Goal: Task Accomplishment & Management: Manage account settings

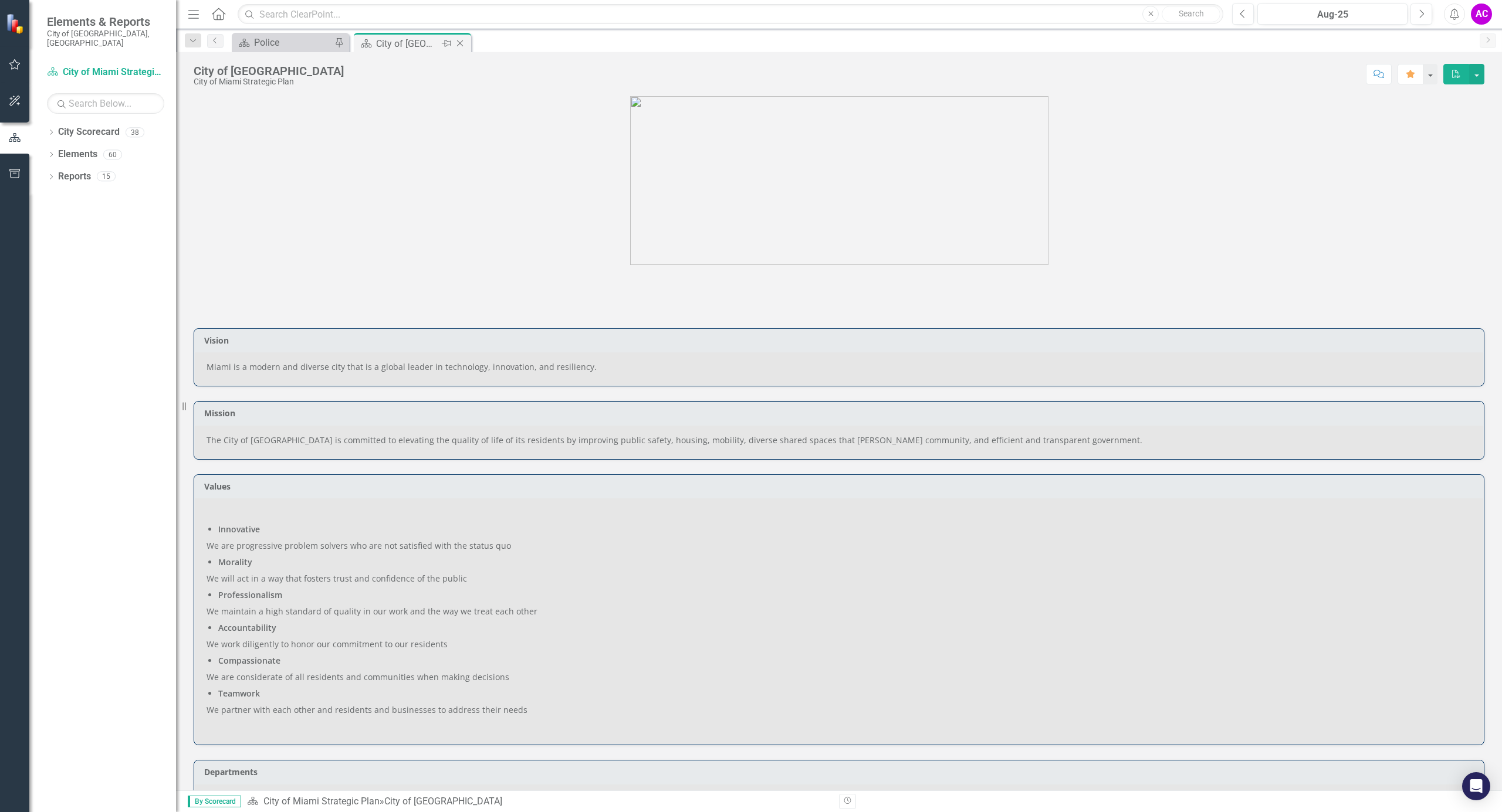
click at [415, 42] on div "City of Miami" at bounding box center [408, 43] width 63 height 14
click at [458, 41] on icon "Close" at bounding box center [460, 43] width 12 height 9
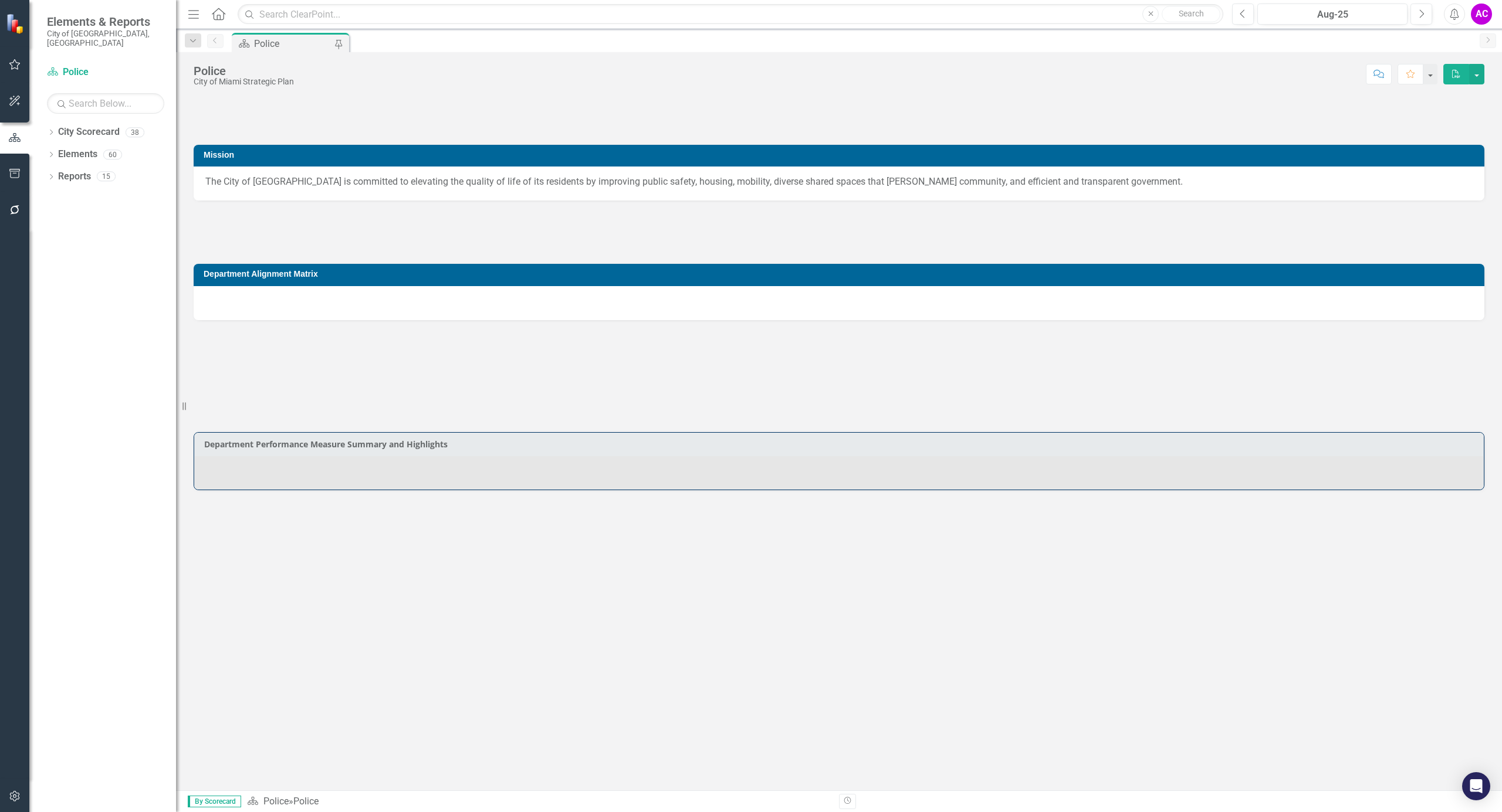
click at [293, 45] on div "Police" at bounding box center [292, 43] width 77 height 14
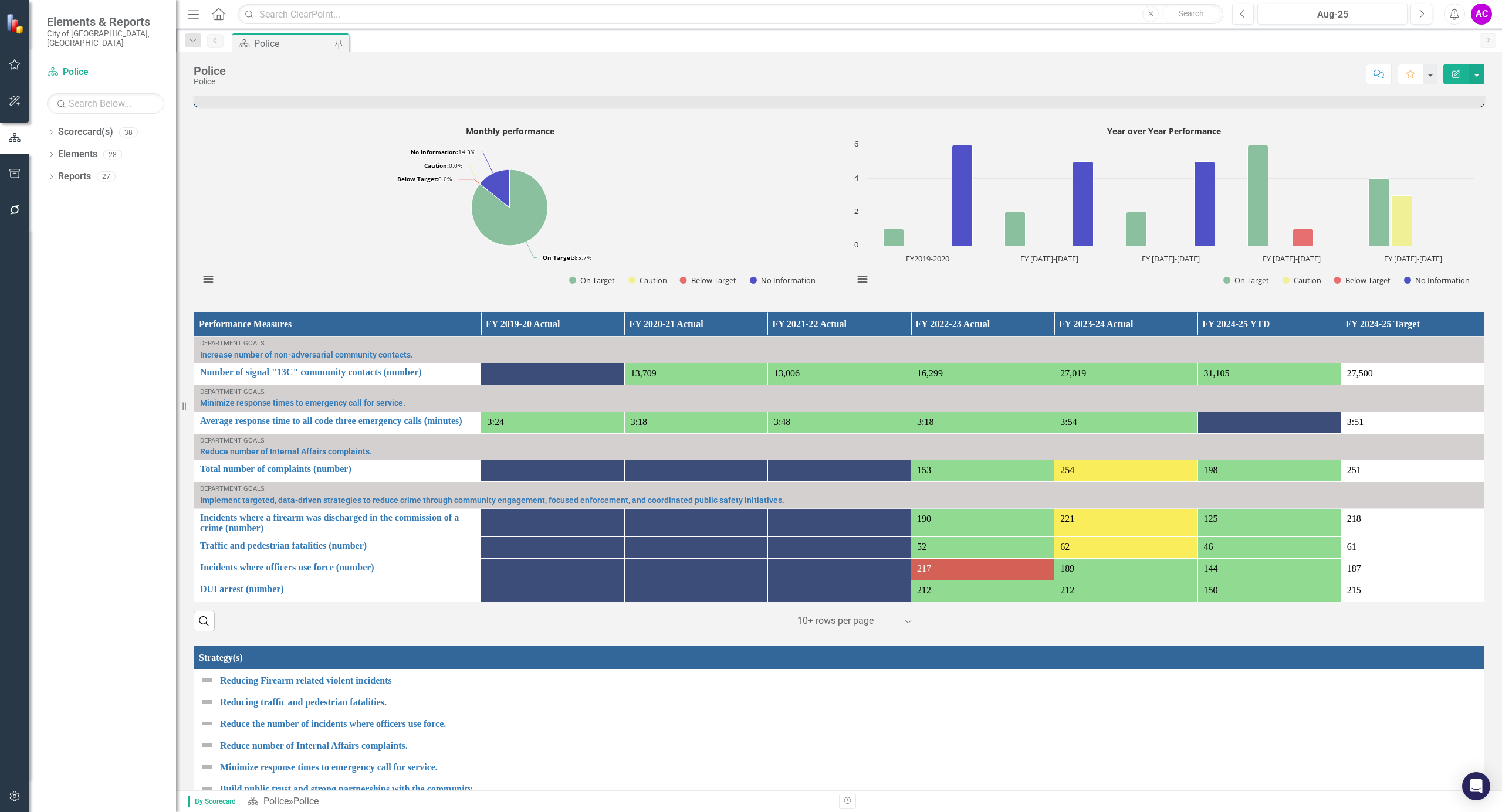
scroll to position [704, 0]
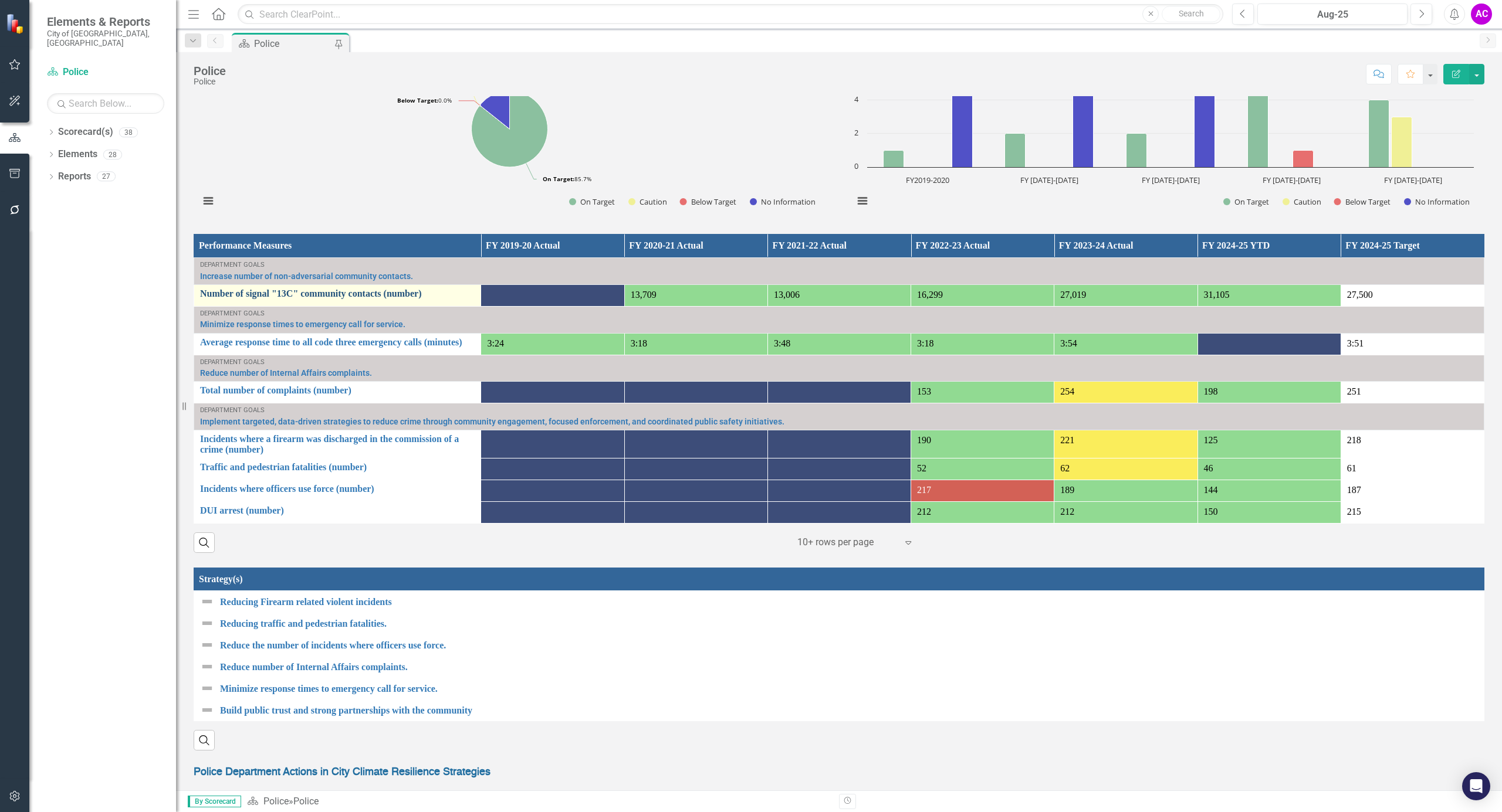
click at [313, 293] on link "Number of signal "13C" community contacts (number)" at bounding box center [336, 294] width 274 height 10
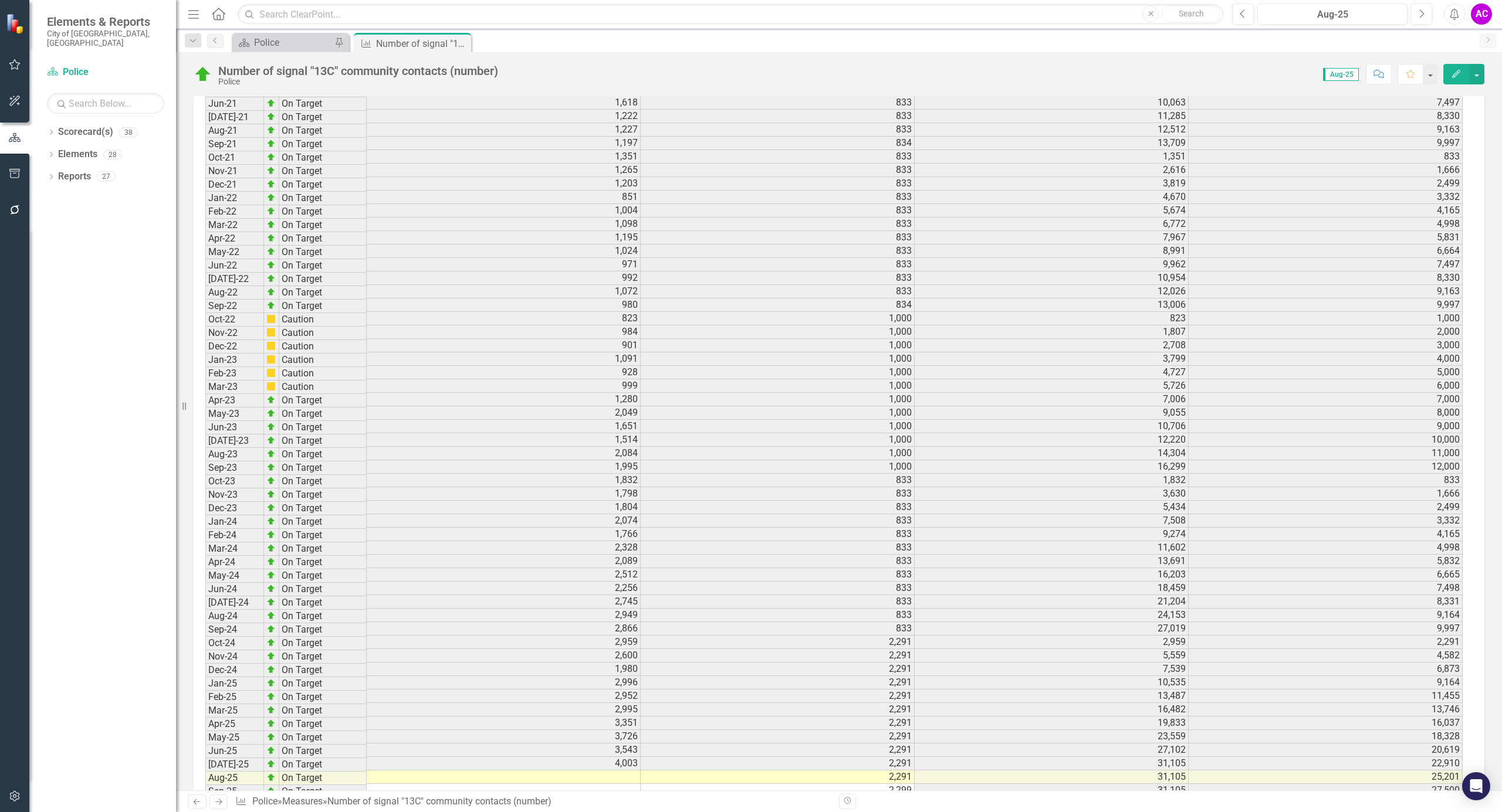
scroll to position [1549, 0]
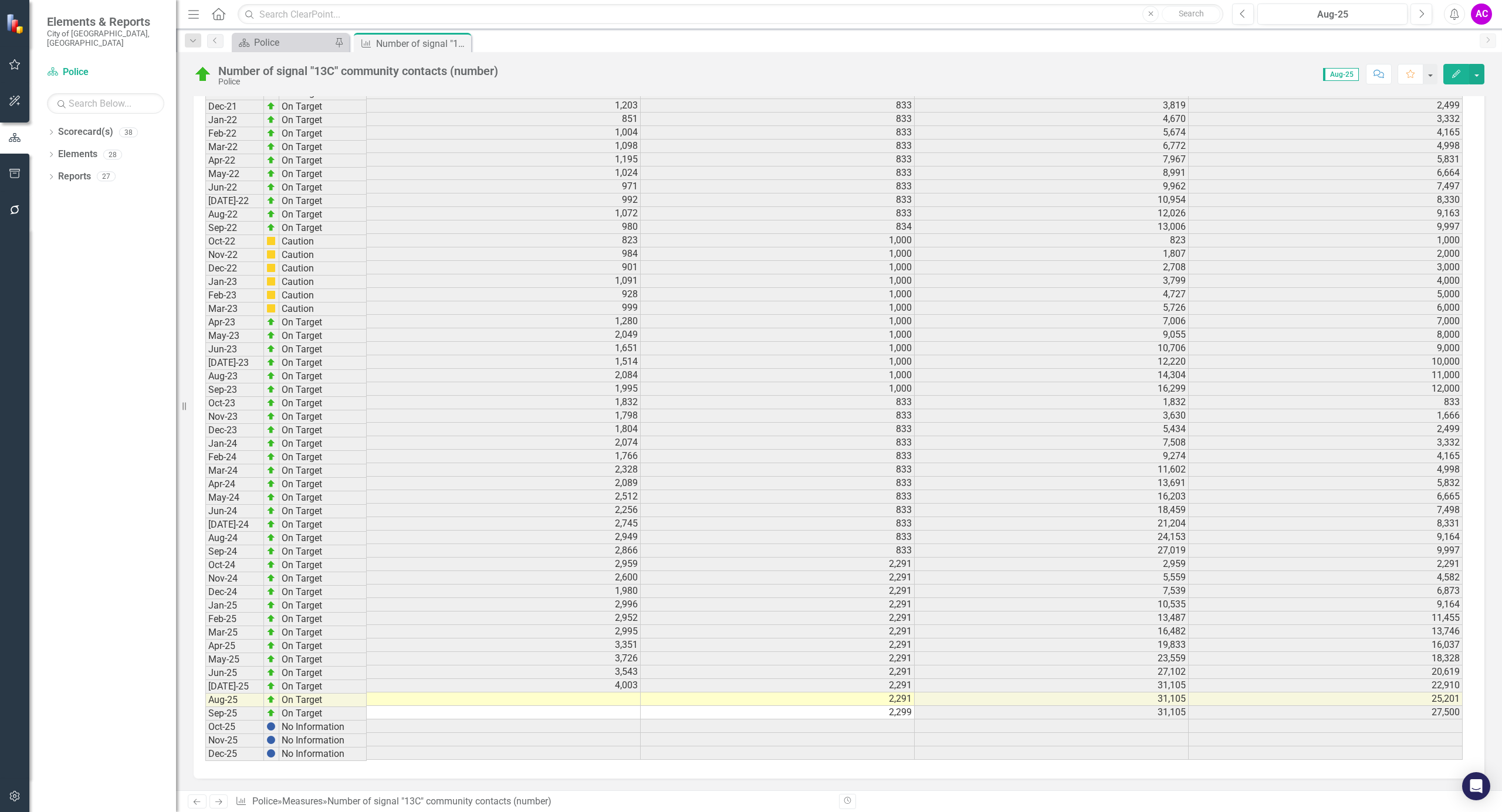
click at [619, 692] on td at bounding box center [504, 699] width 274 height 14
click at [619, 692] on textarea at bounding box center [503, 699] width 274 height 14
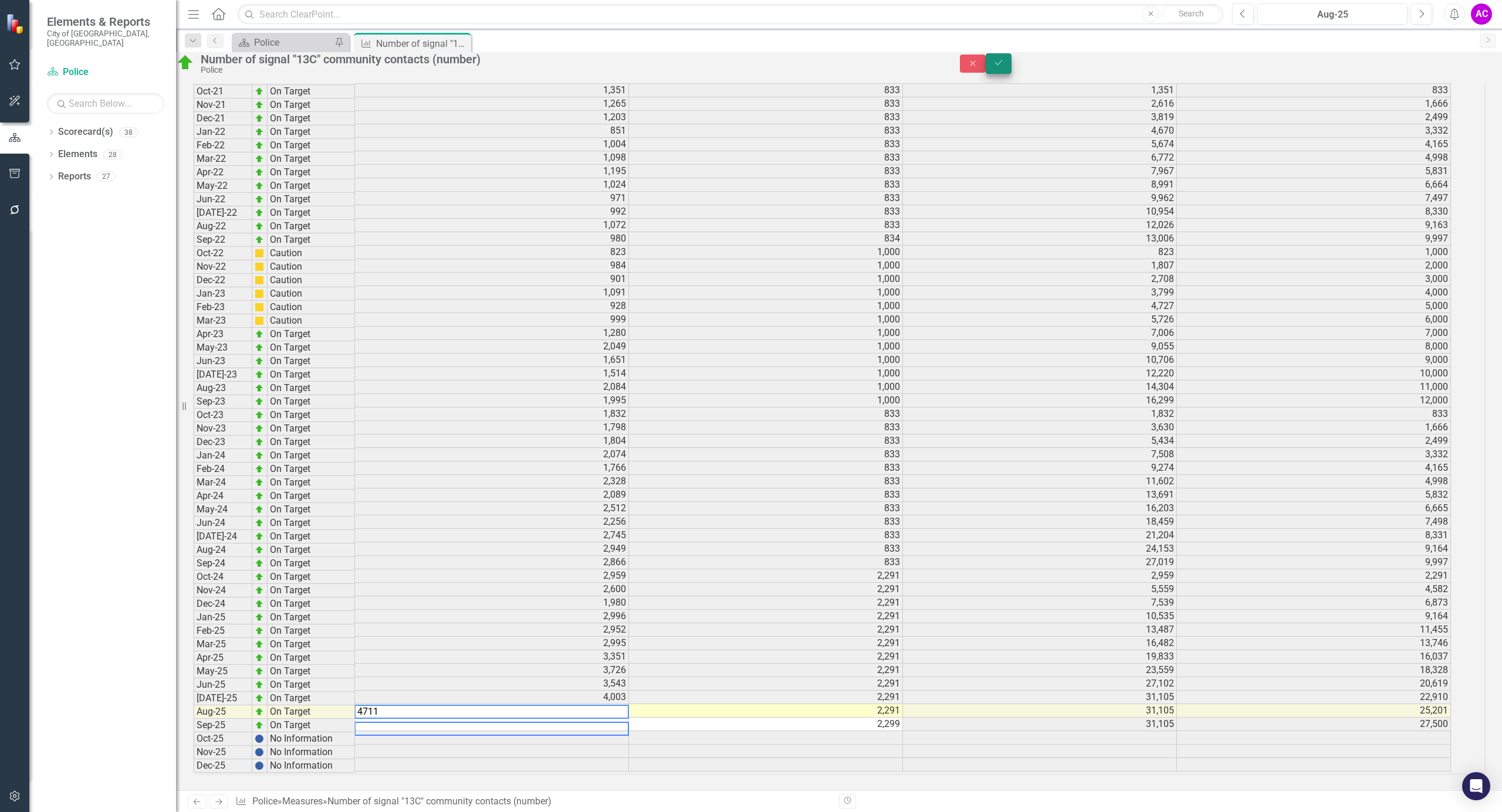
type textarea "4711"
click at [1011, 71] on button "Save" at bounding box center [998, 64] width 25 height 20
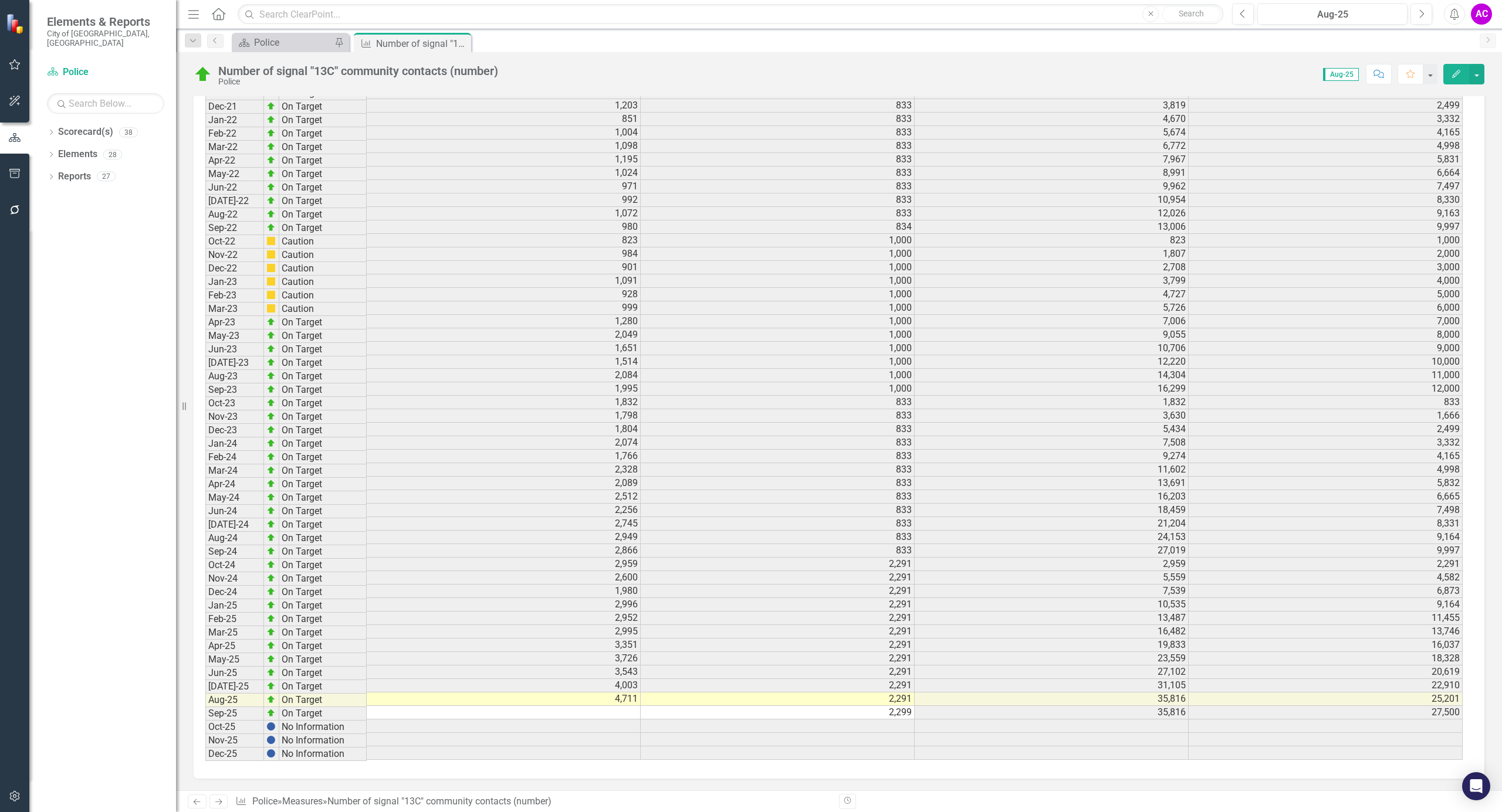
scroll to position [1548, 0]
click at [424, 38] on div "Number of signal "13C" community contacts (number)" at bounding box center [408, 43] width 63 height 14
click at [462, 44] on icon "Close" at bounding box center [460, 43] width 12 height 9
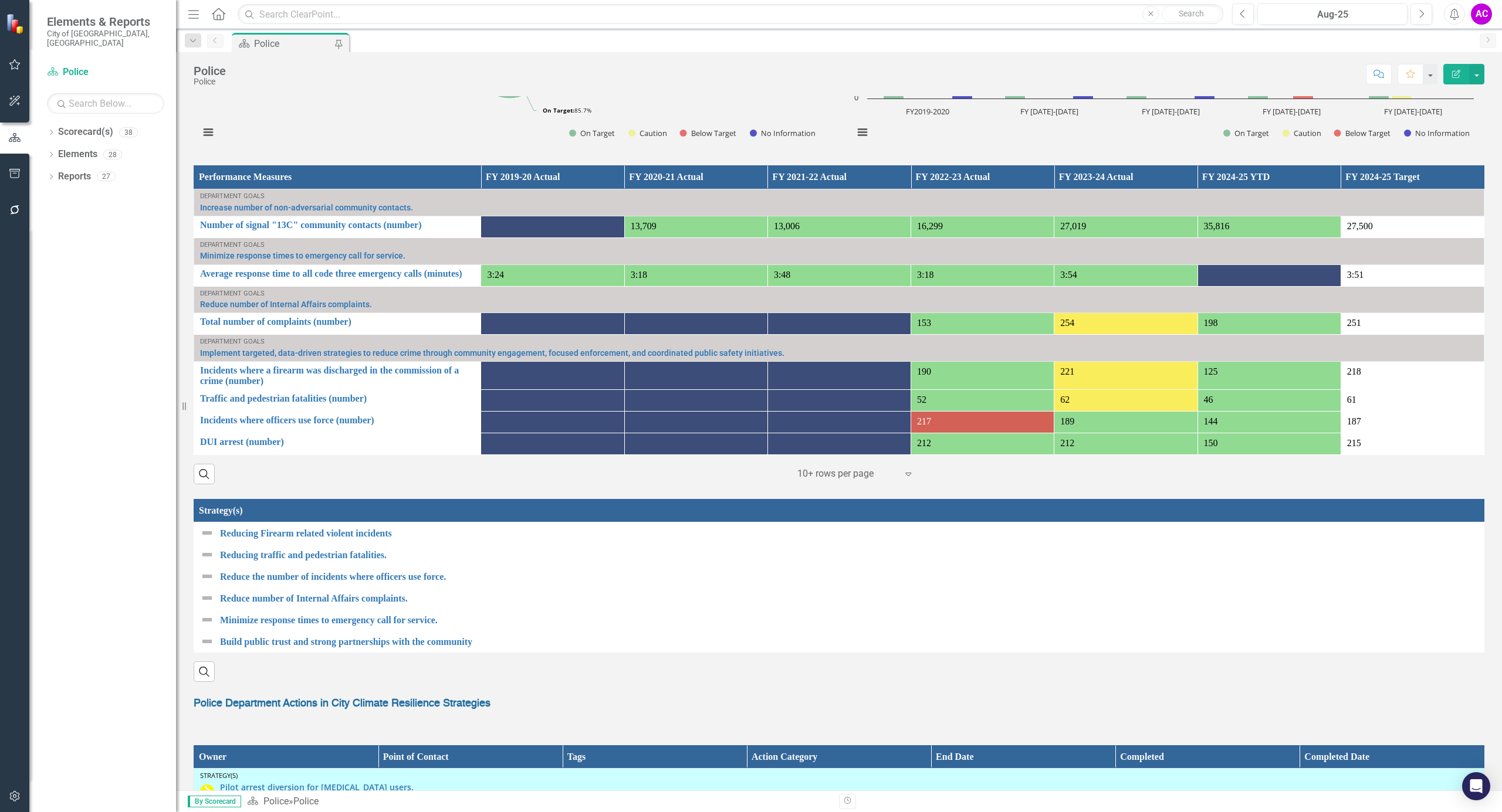
scroll to position [781, 0]
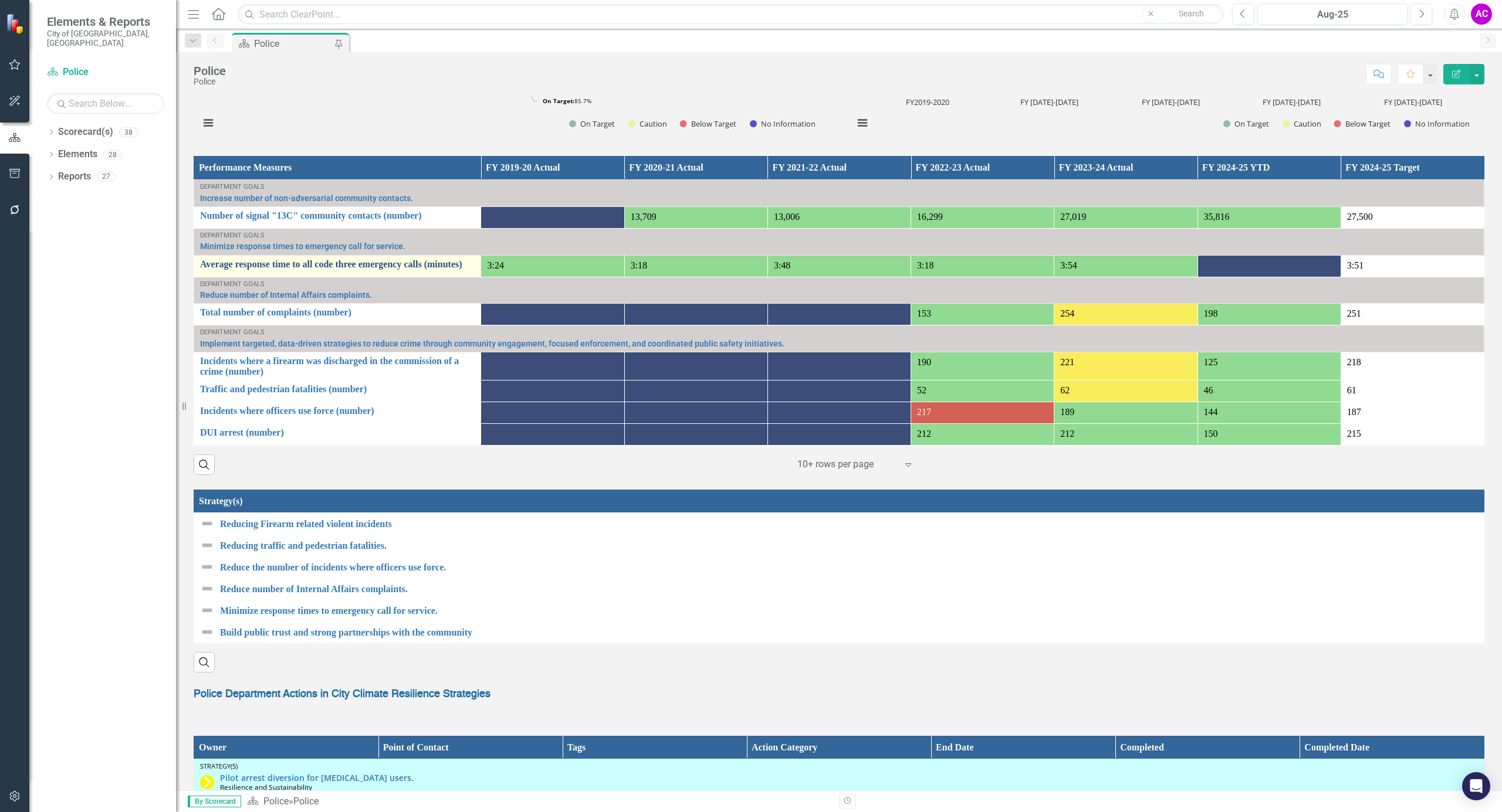
click at [298, 264] on link "Average response time to all code three emergency calls (minutes)" at bounding box center [336, 264] width 274 height 10
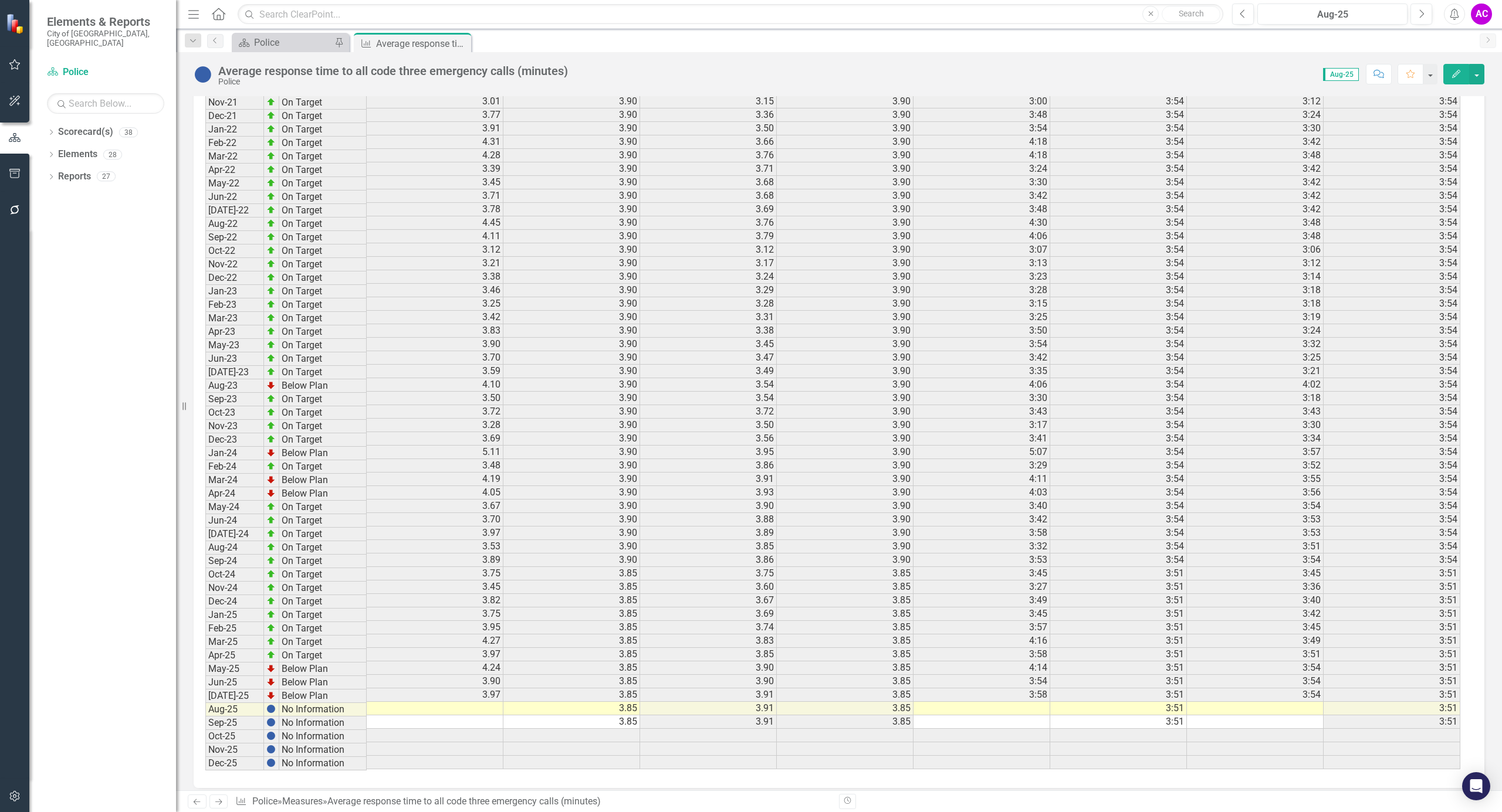
scroll to position [1401, 0]
click at [492, 707] on td at bounding box center [435, 707] width 137 height 14
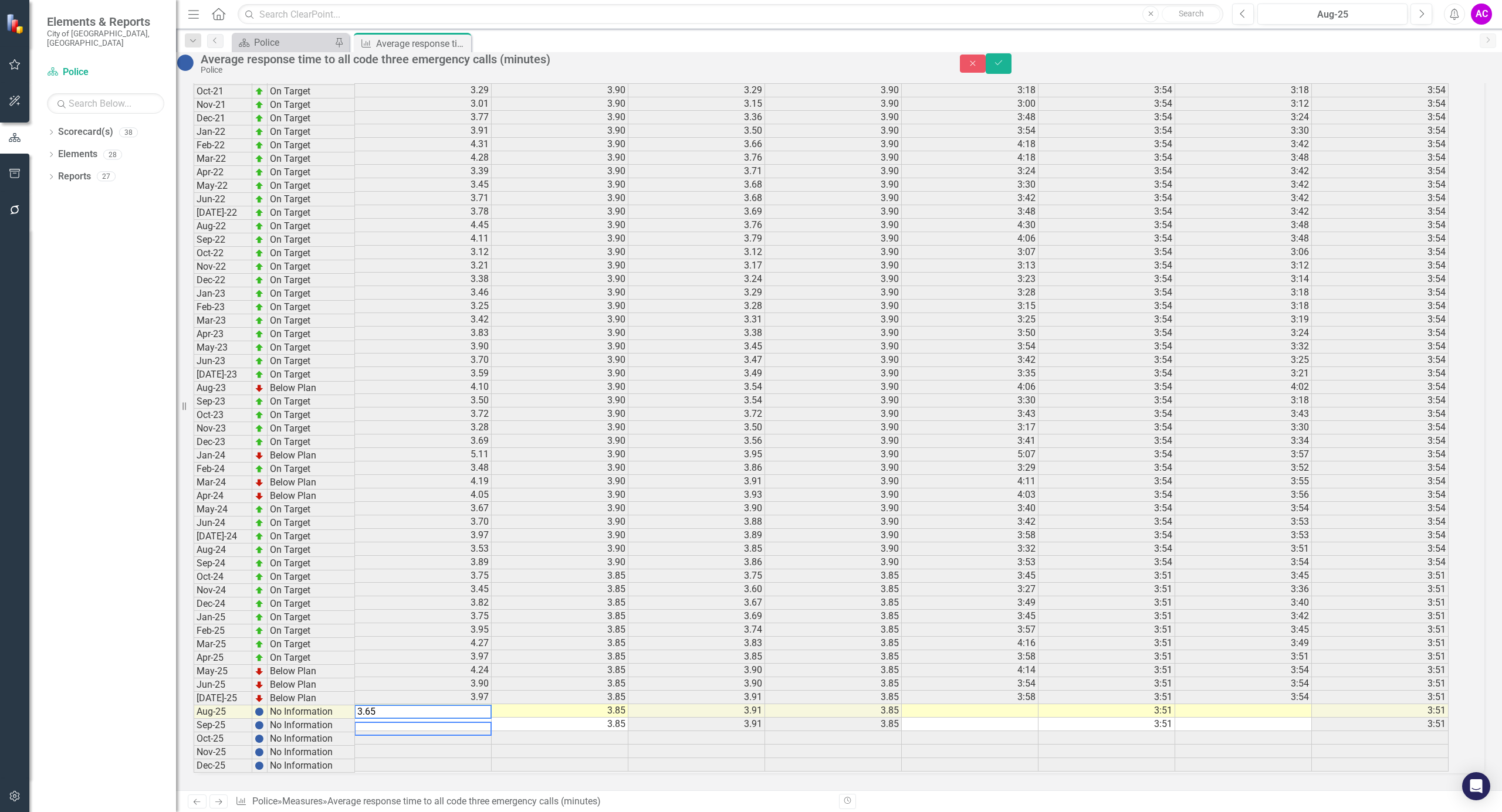
click at [977, 708] on td at bounding box center [969, 711] width 137 height 14
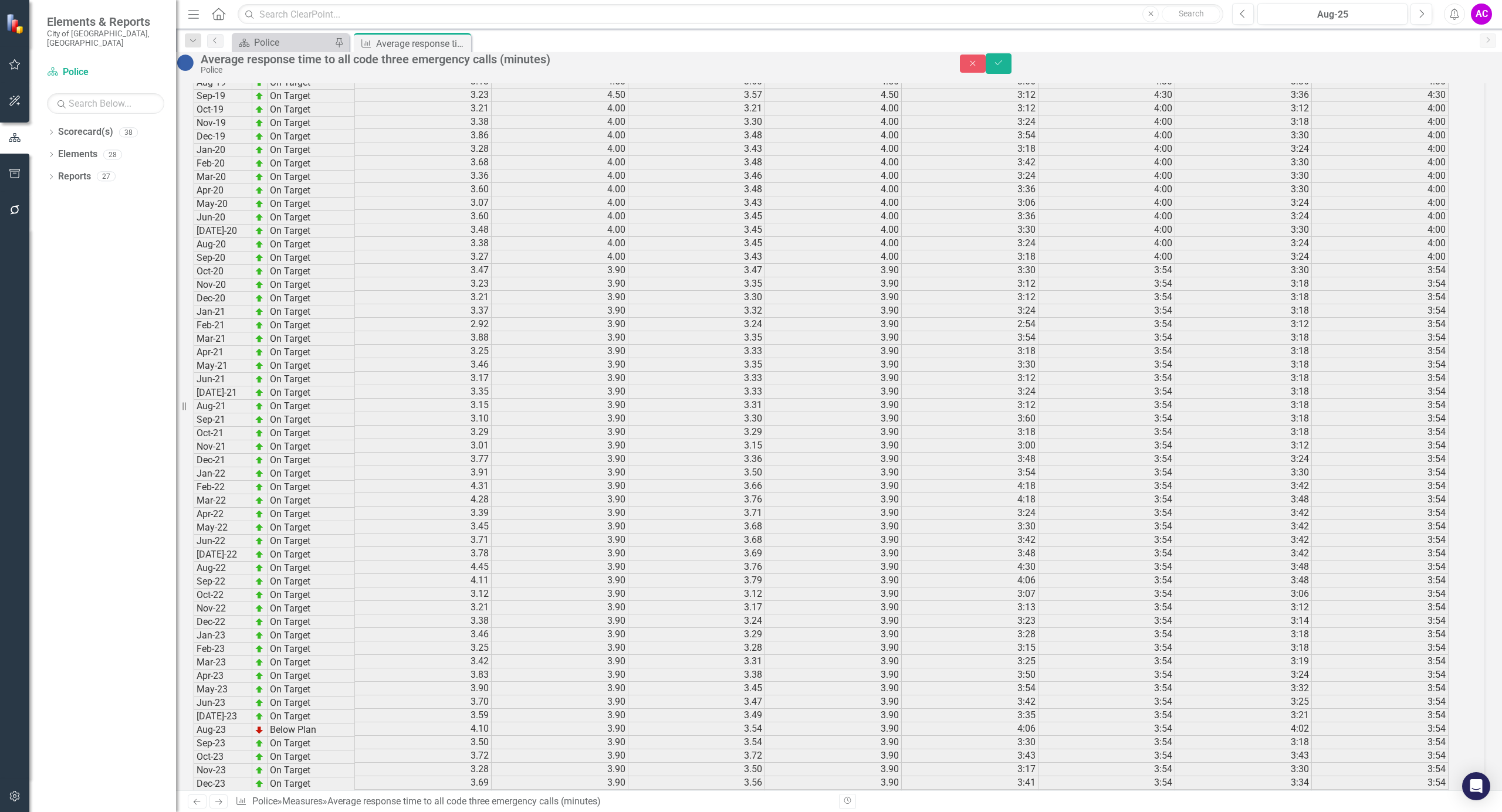
scroll to position [1415, 0]
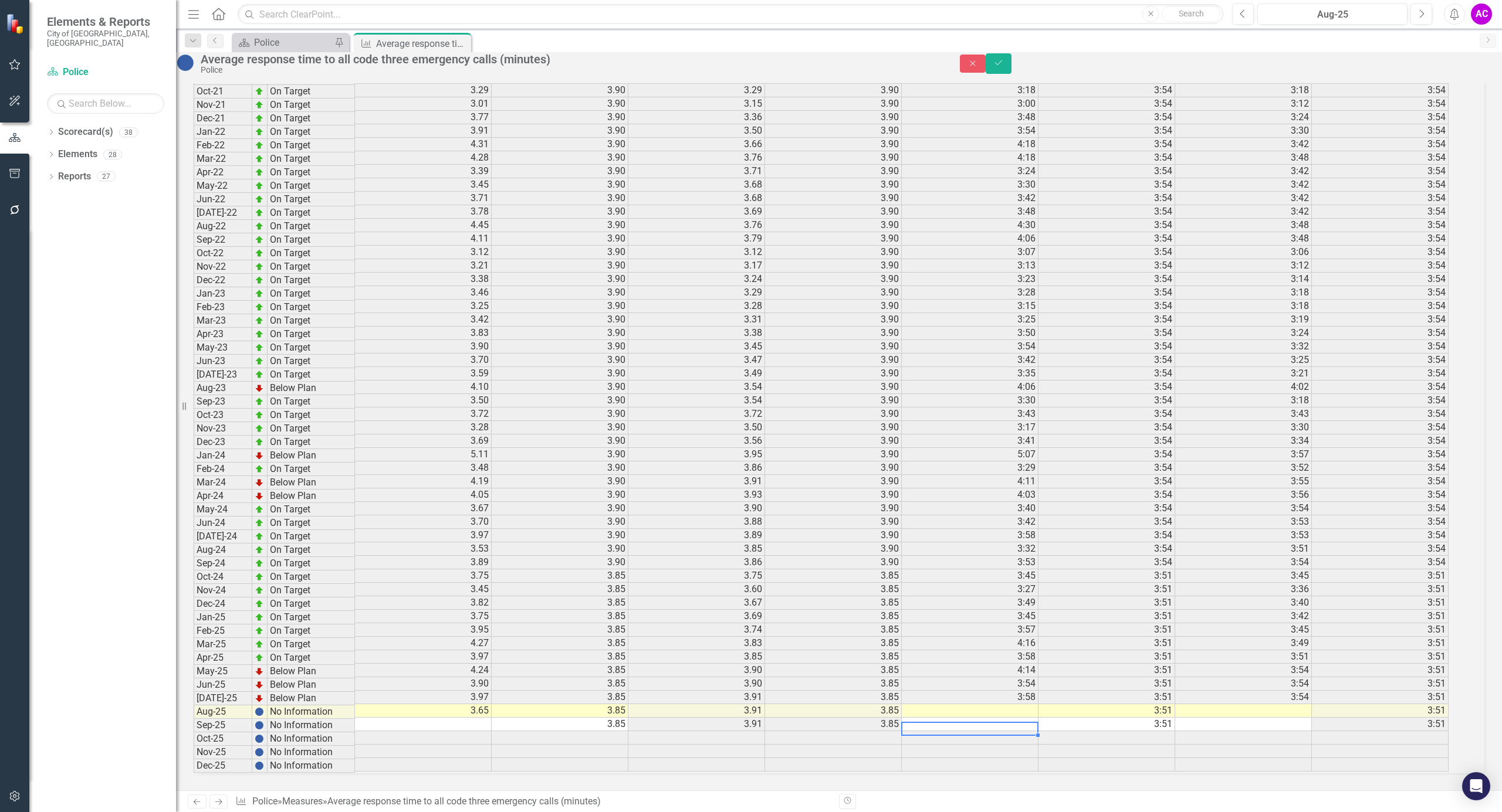
click at [1012, 710] on td at bounding box center [969, 711] width 137 height 14
click at [1265, 709] on td at bounding box center [1243, 711] width 137 height 14
click at [1263, 707] on td at bounding box center [1243, 711] width 137 height 14
click at [1309, 707] on td at bounding box center [1243, 711] width 137 height 14
type textarea "3.53"
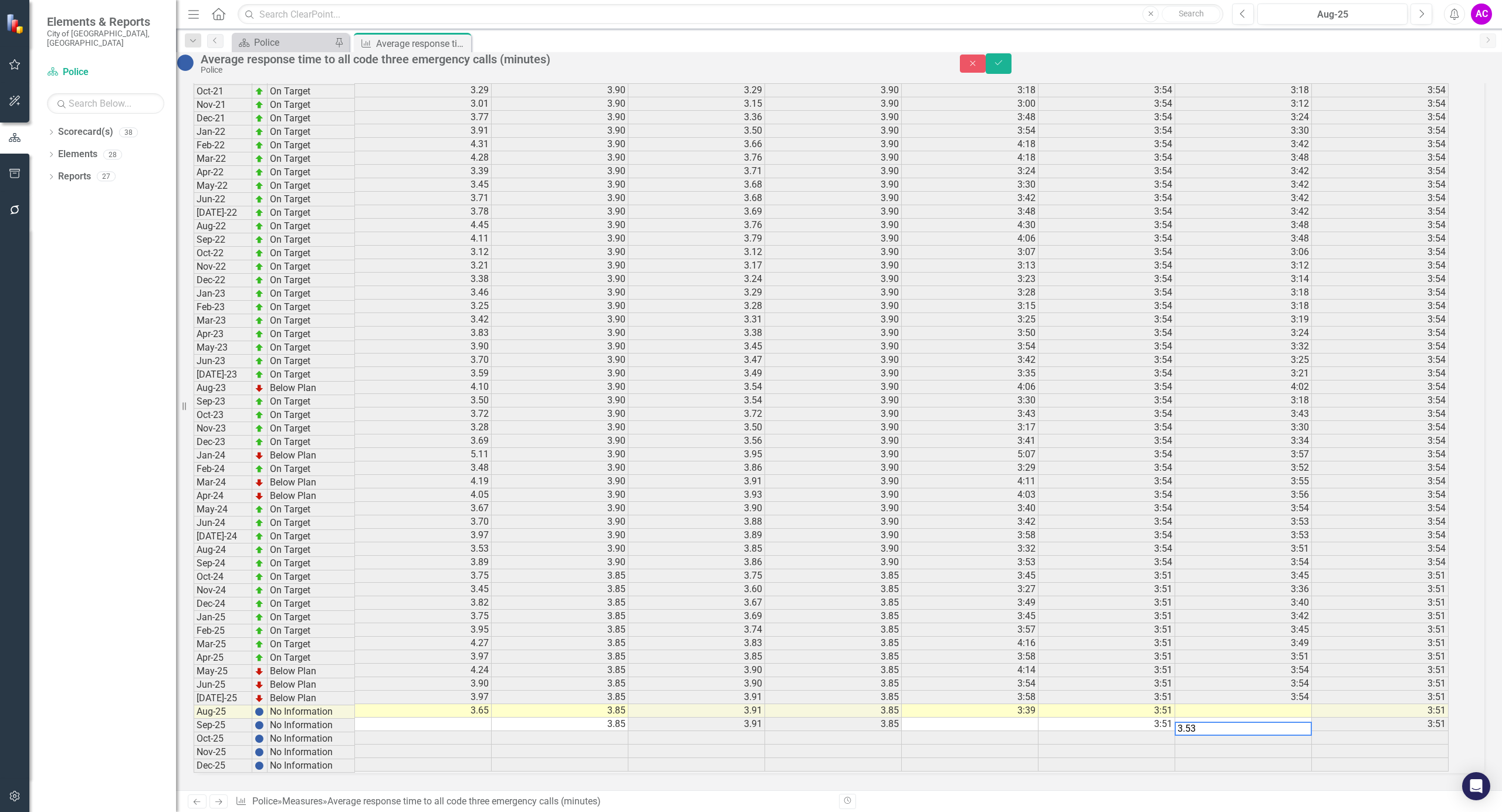
click at [1282, 725] on td at bounding box center [1243, 725] width 137 height 14
click at [1003, 67] on icon "Save" at bounding box center [998, 63] width 10 height 8
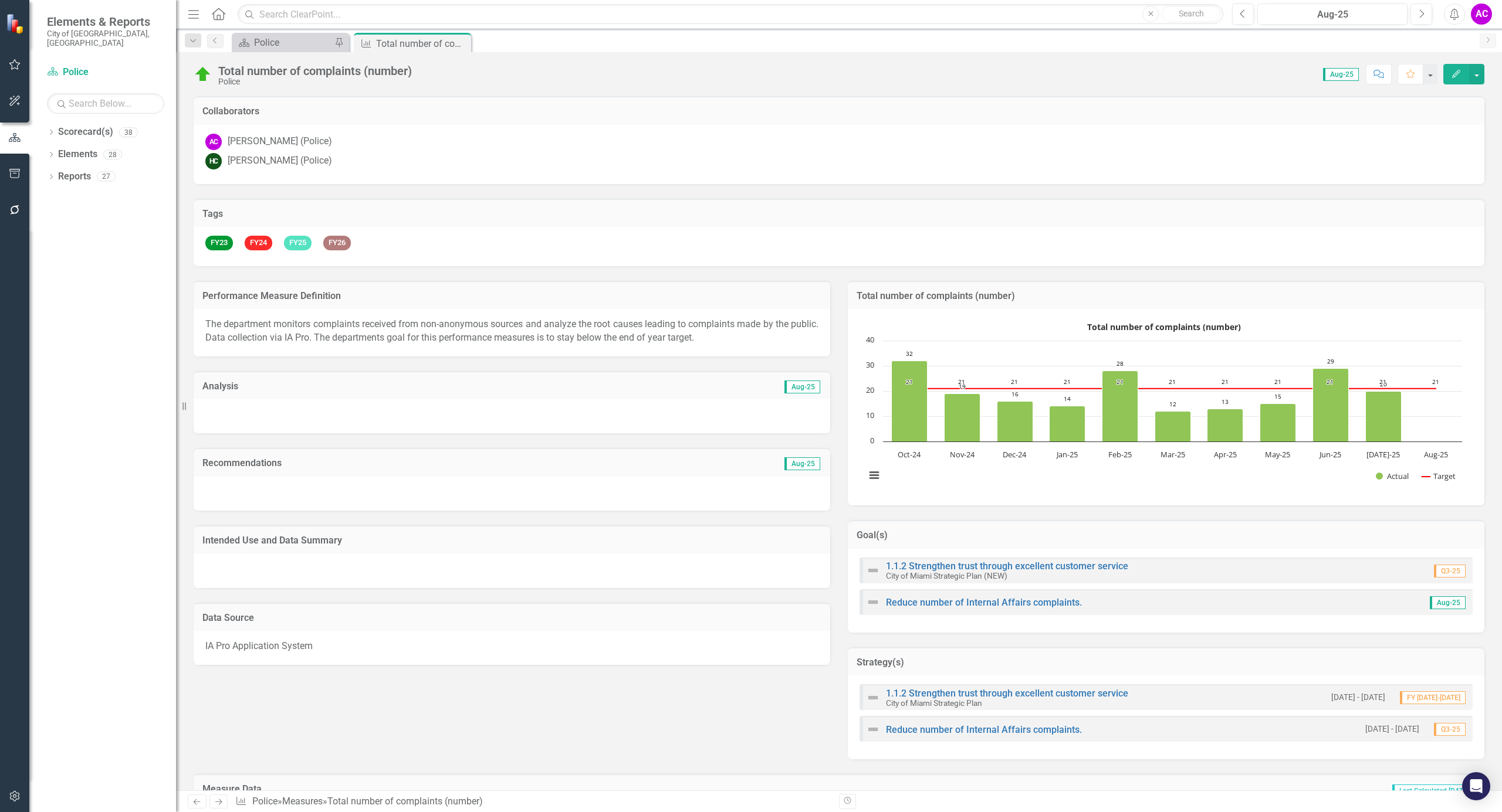
scroll to position [2033, 0]
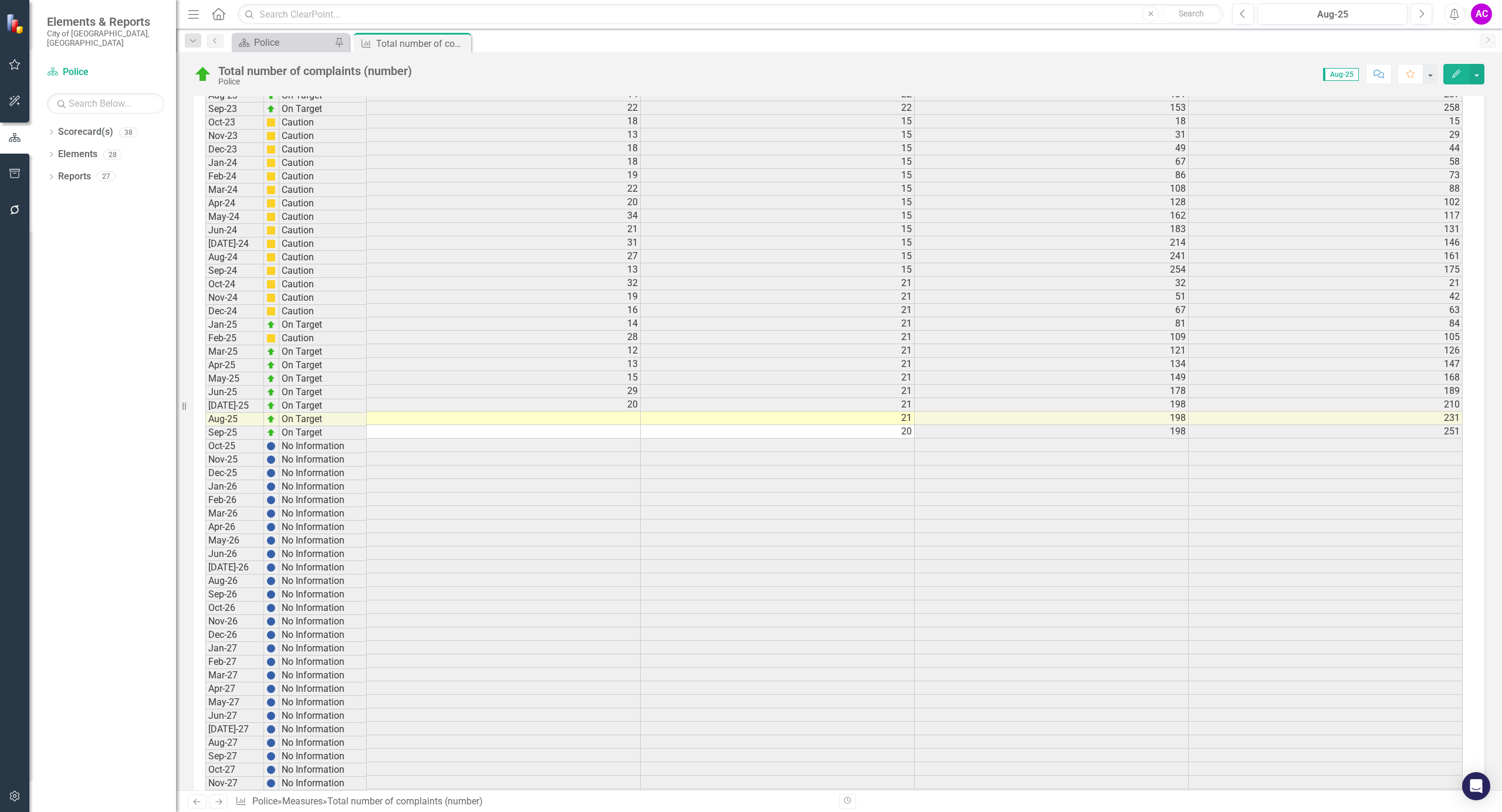
click at [627, 426] on td at bounding box center [504, 419] width 274 height 14
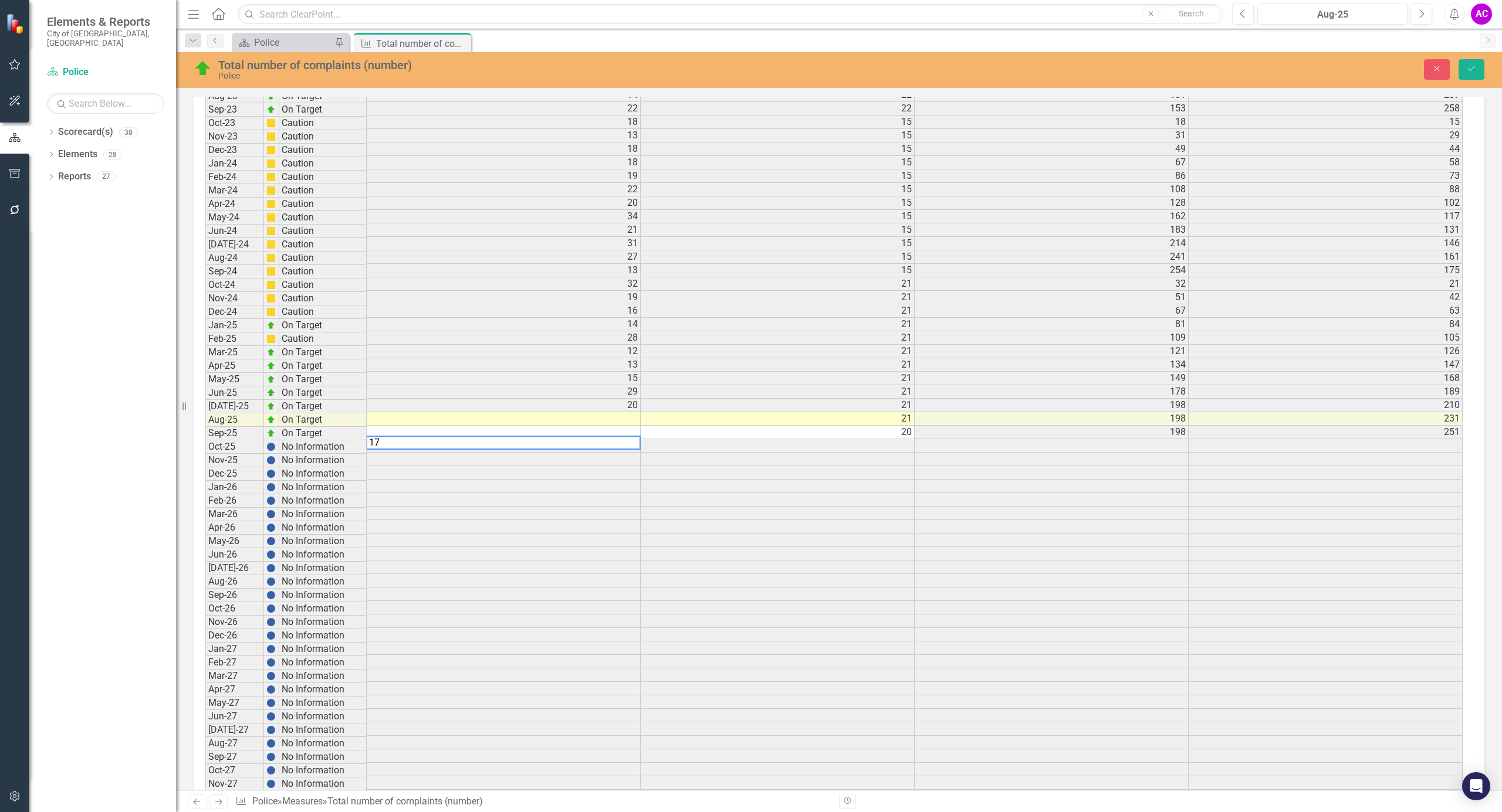
type textarea "17"
click at [619, 439] on td at bounding box center [504, 432] width 274 height 14
click at [1482, 75] on button "Save" at bounding box center [1471, 70] width 25 height 20
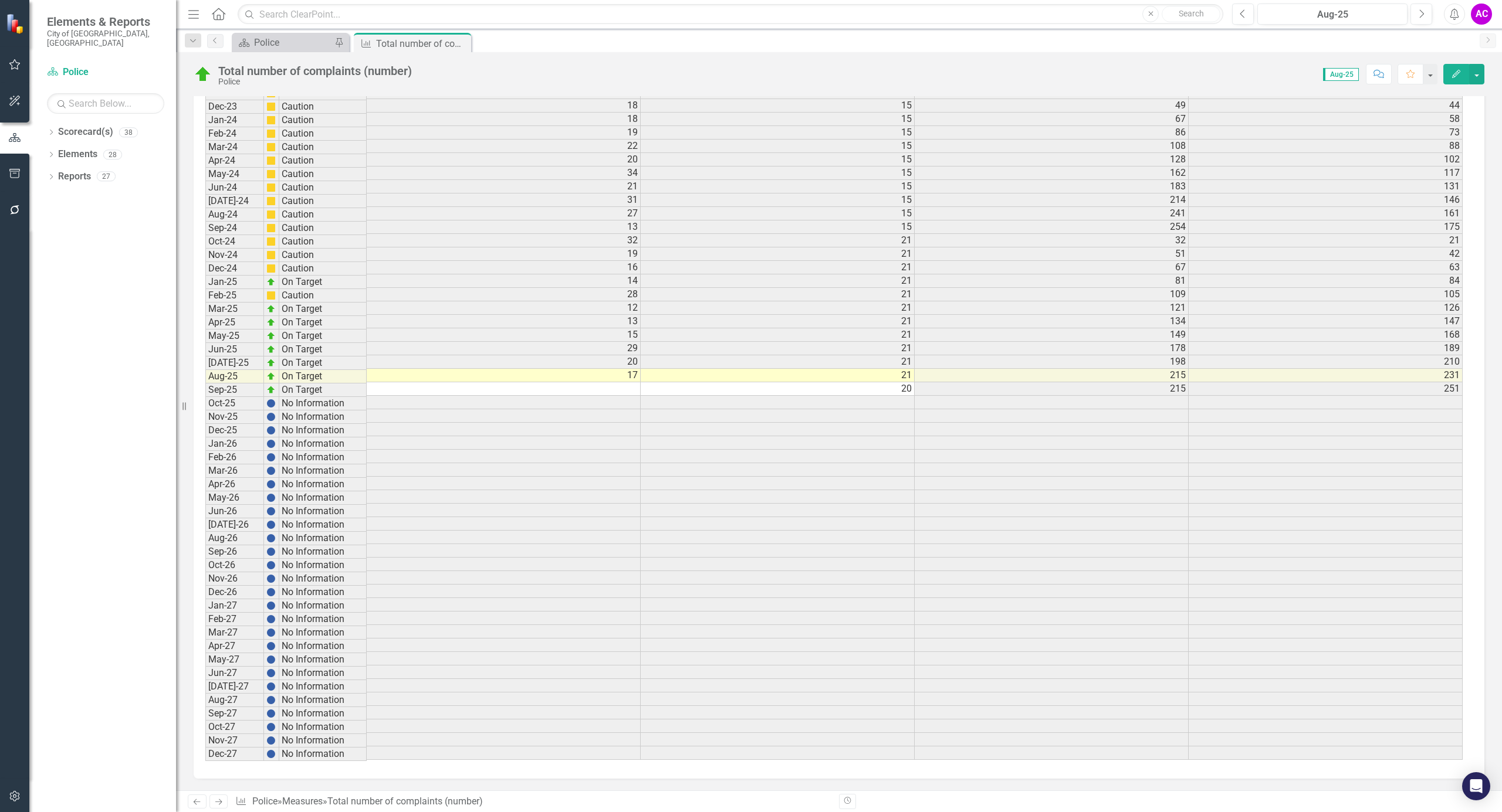
scroll to position [0, 0]
click at [437, 42] on div "Total number of complaints (number)" at bounding box center [408, 43] width 63 height 14
click at [458, 40] on icon "Close" at bounding box center [460, 43] width 12 height 9
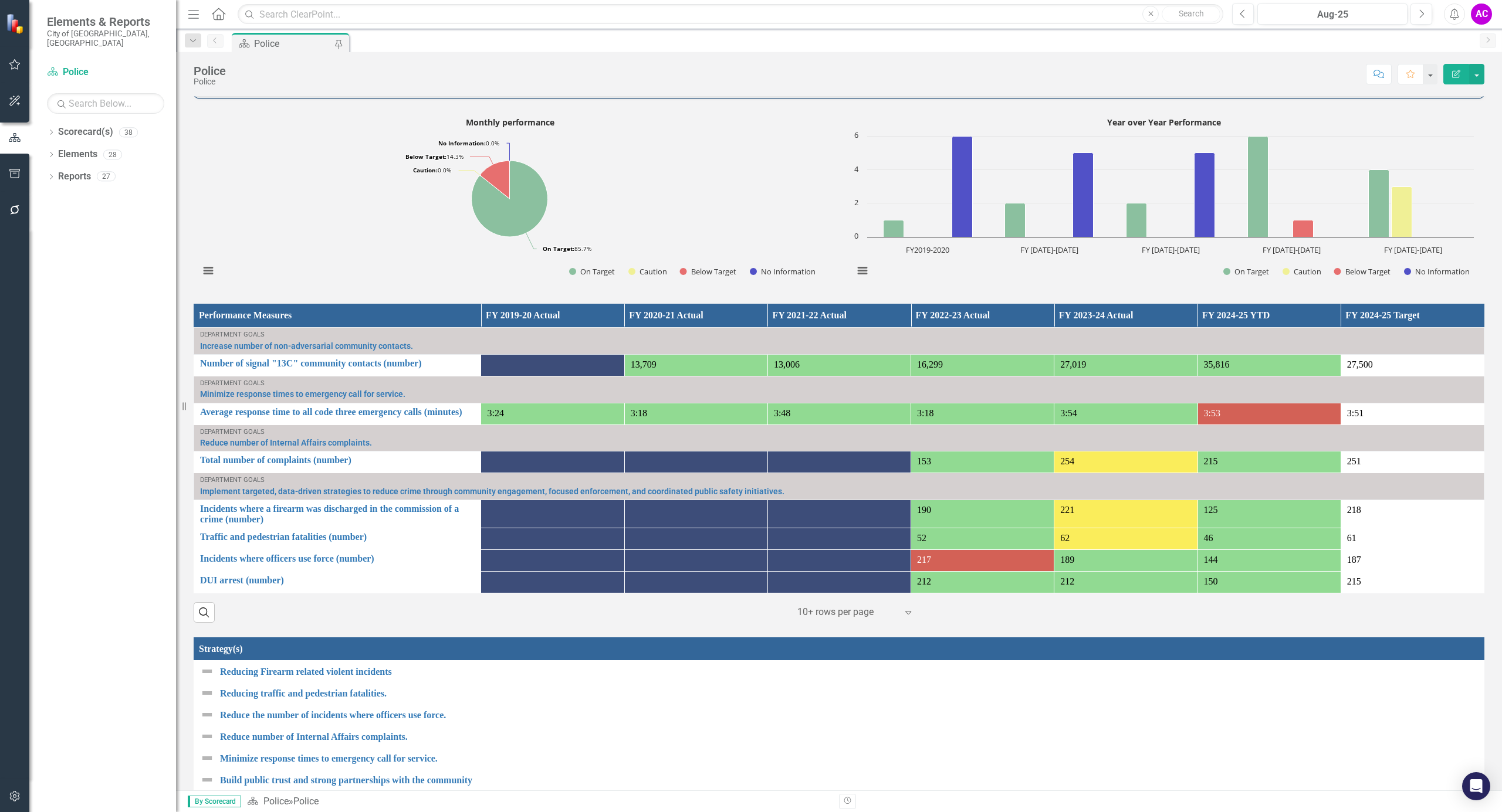
scroll to position [704, 0]
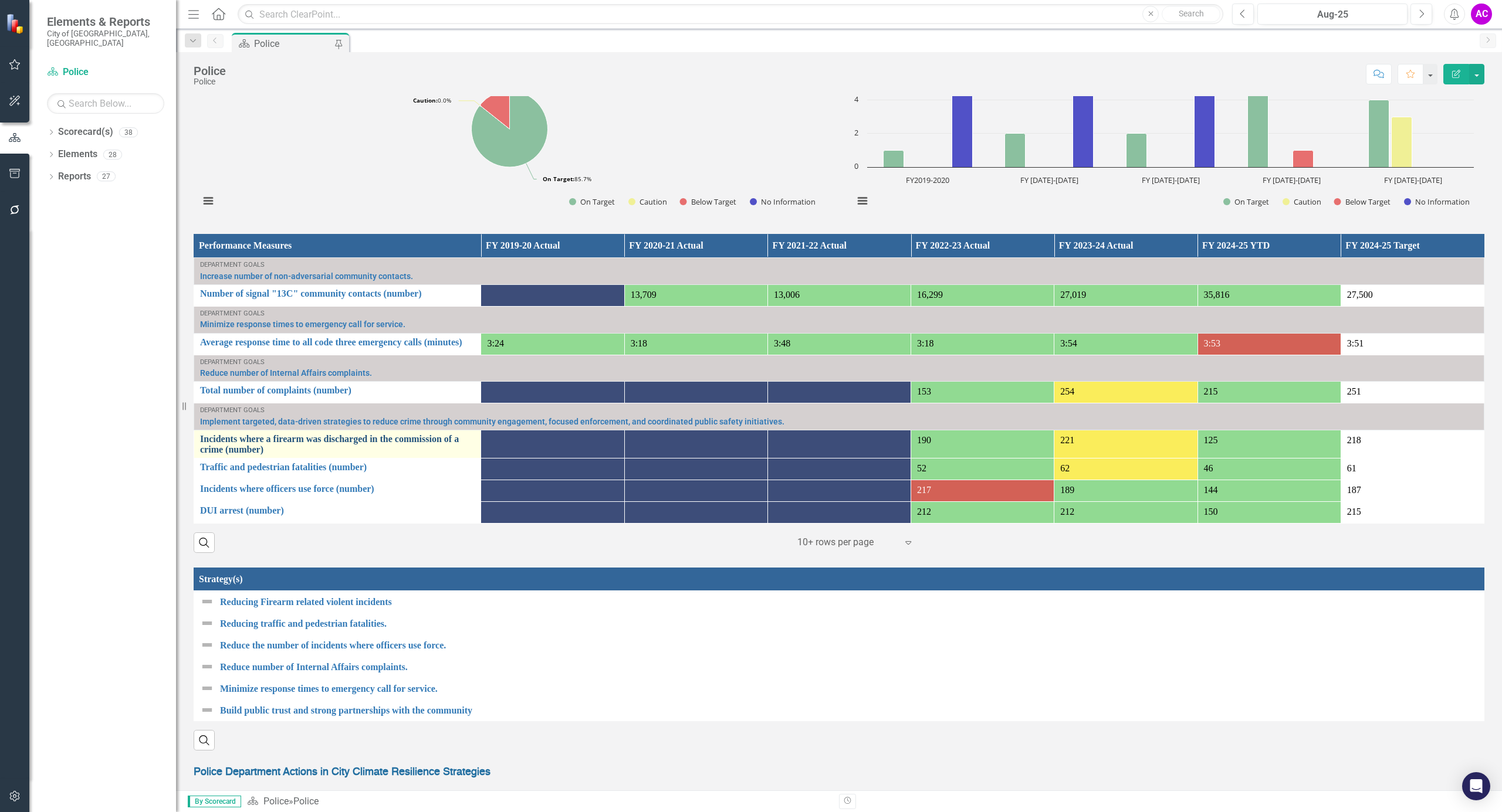
click at [313, 441] on link "Incidents where a firearm was discharged in the commission of a crime (number)" at bounding box center [336, 444] width 274 height 20
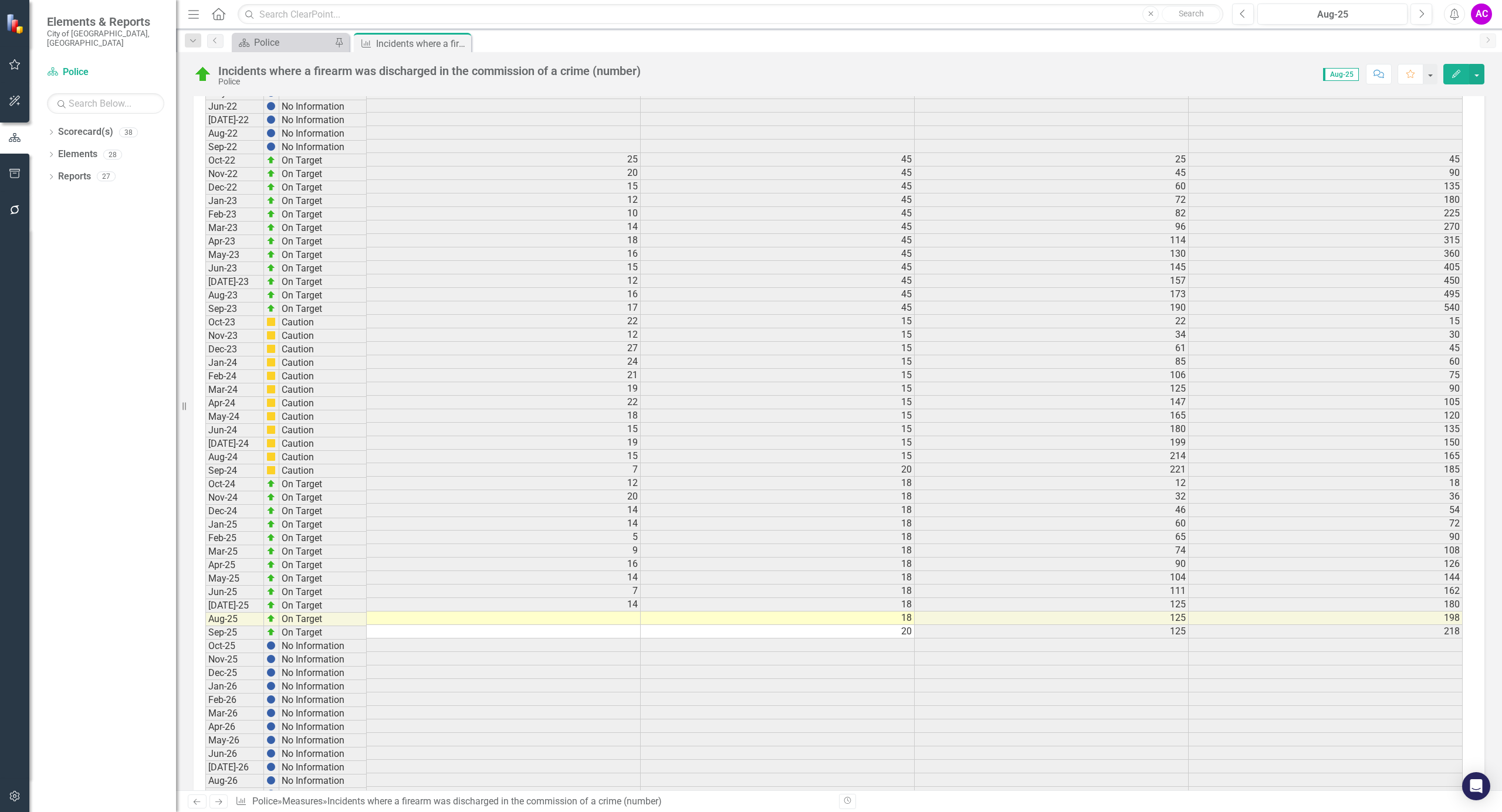
scroll to position [2267, 0]
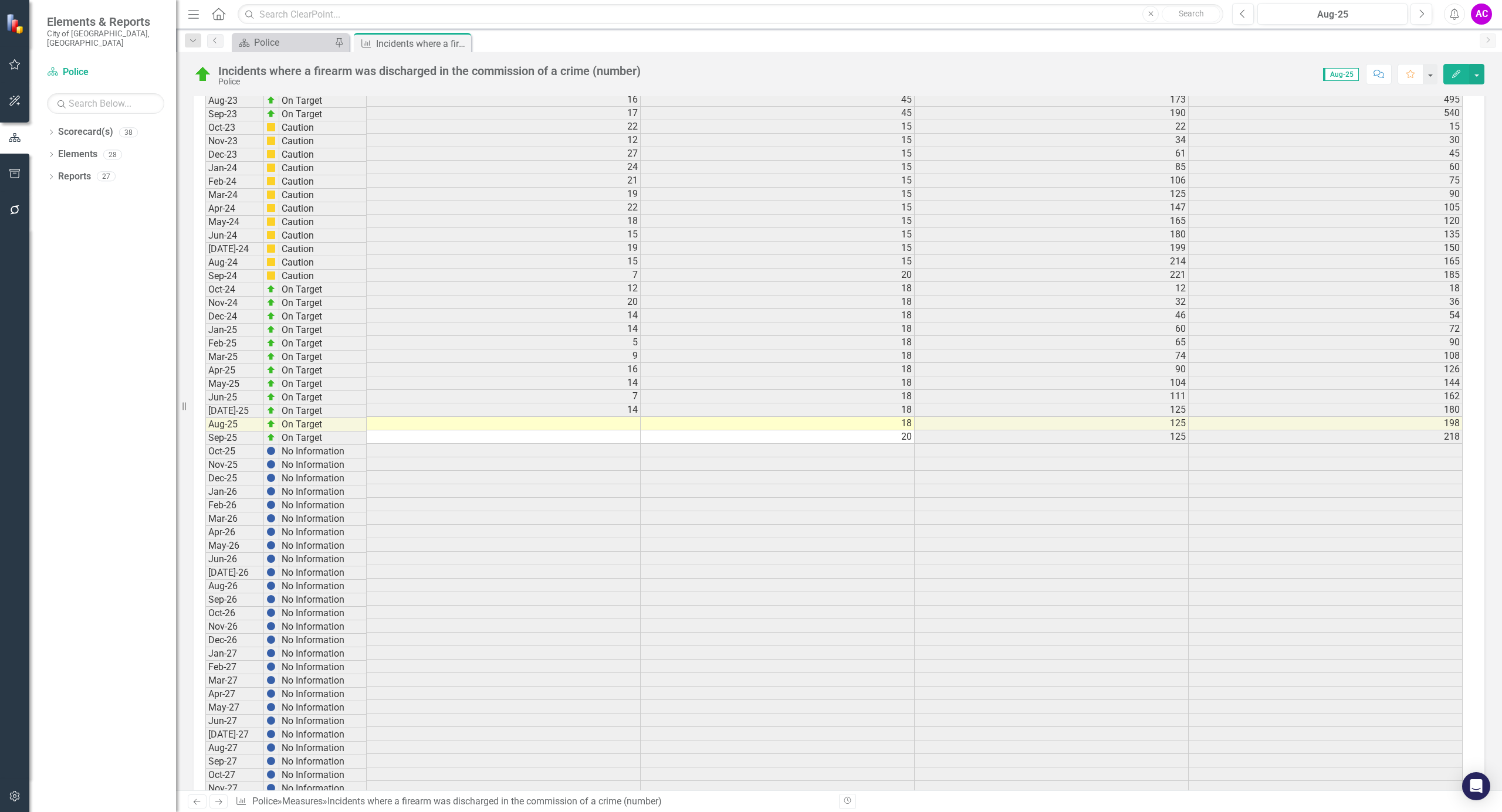
click at [623, 431] on td at bounding box center [504, 424] width 274 height 14
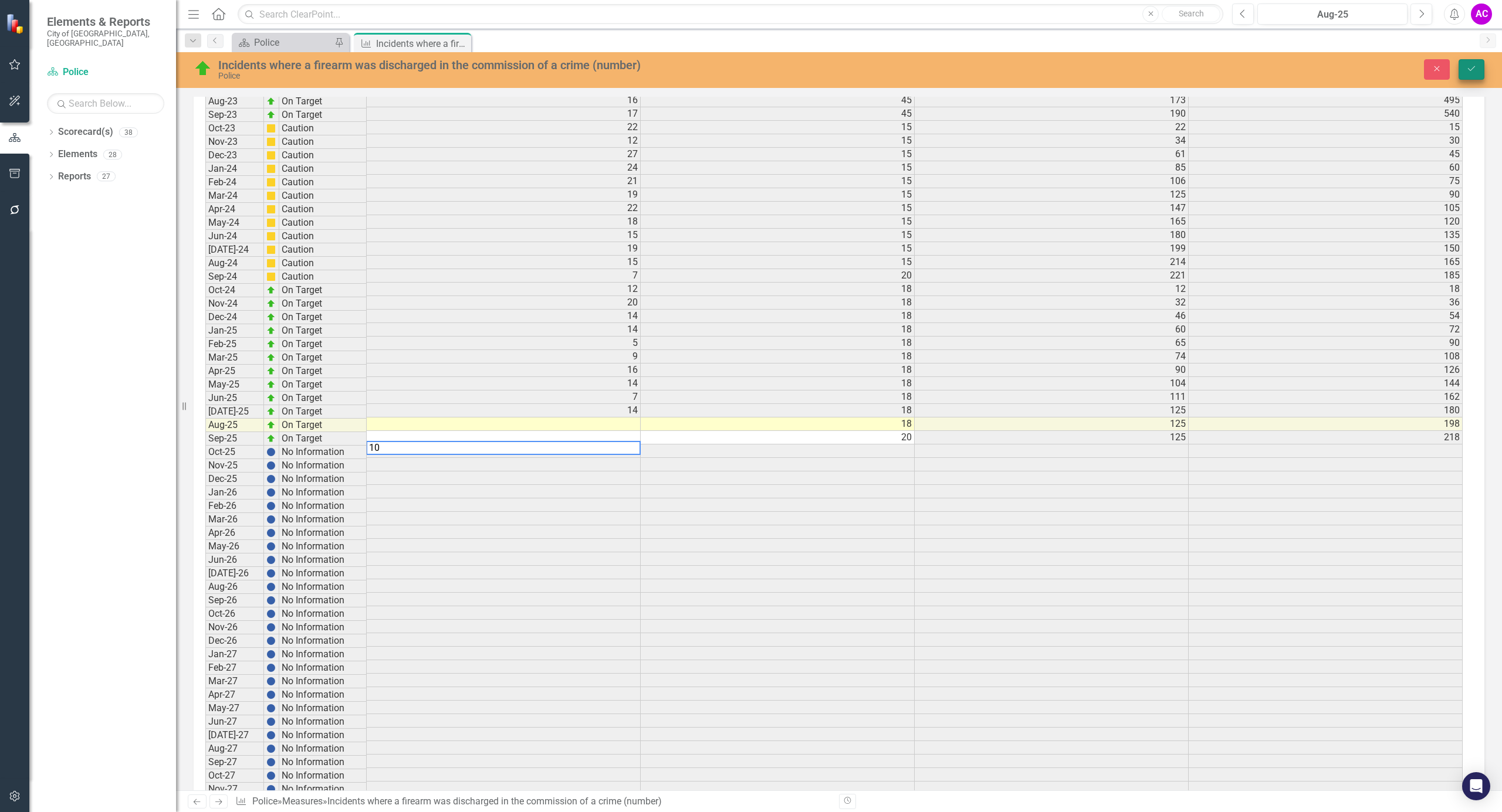
type textarea "10"
drag, startPoint x: 1476, startPoint y: 66, endPoint x: 942, endPoint y: 3, distance: 537.7
click at [1476, 66] on icon "Save" at bounding box center [1471, 69] width 10 height 8
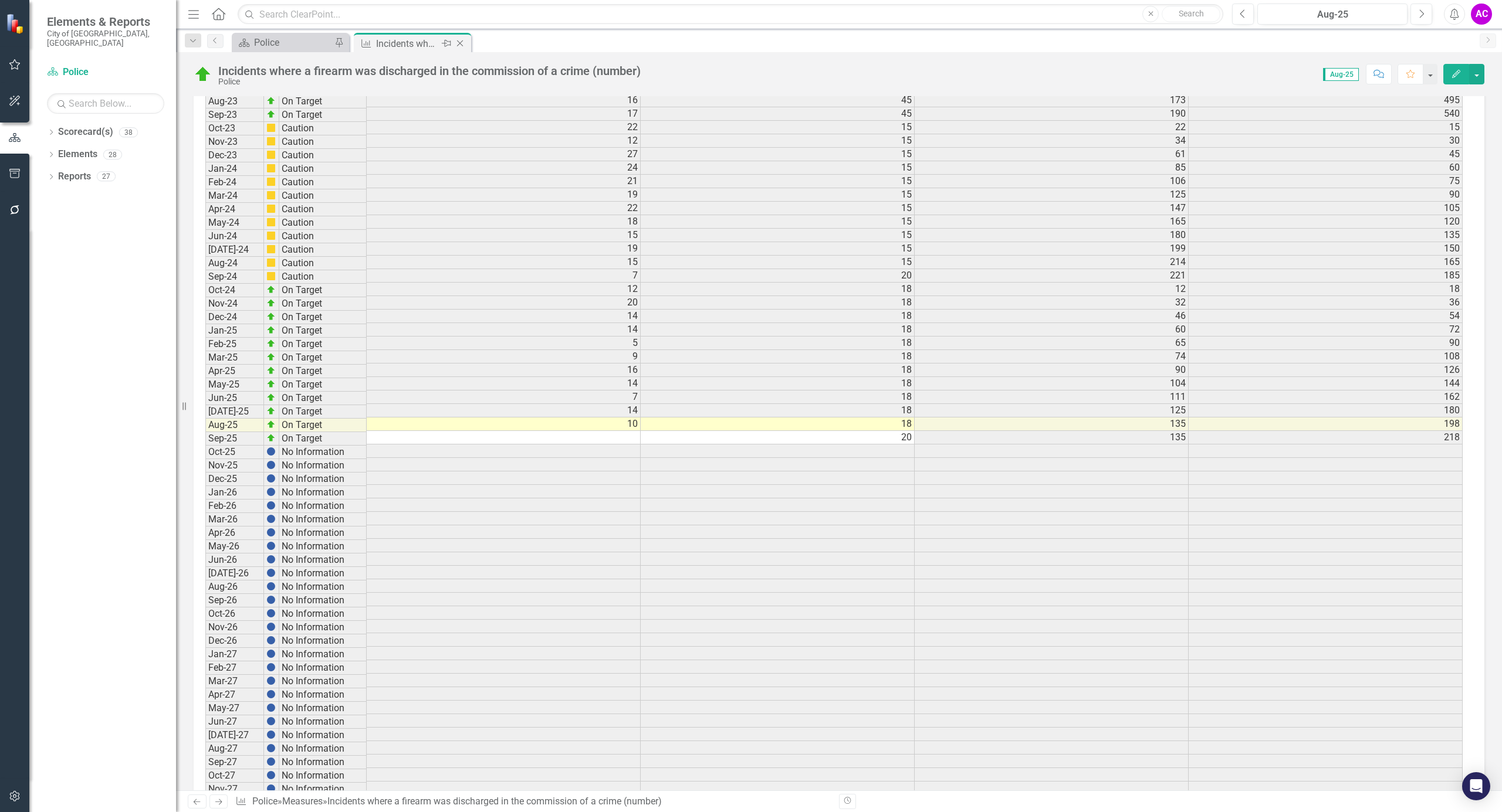
click at [463, 42] on icon "Close" at bounding box center [460, 43] width 12 height 9
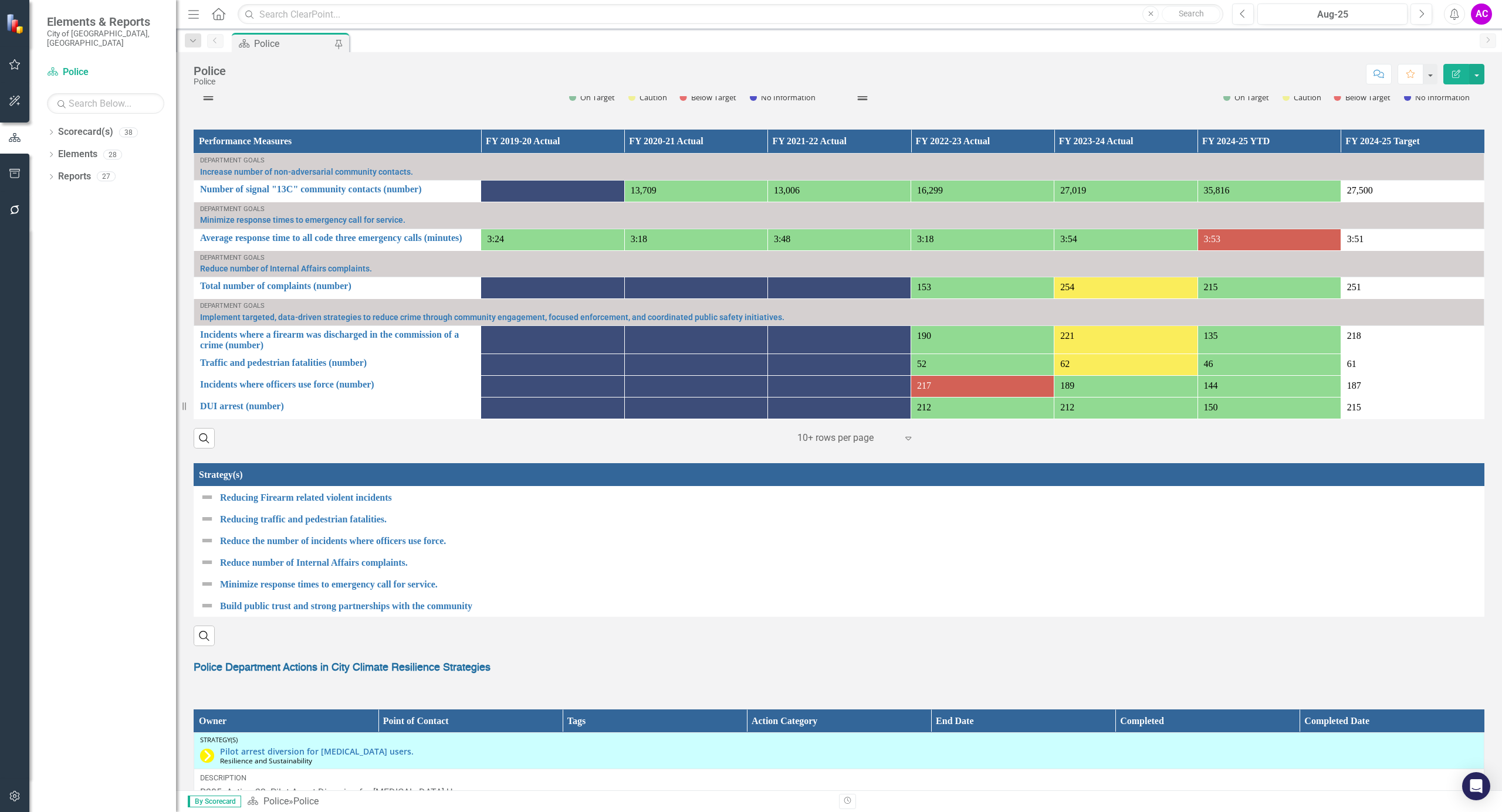
scroll to position [781, 0]
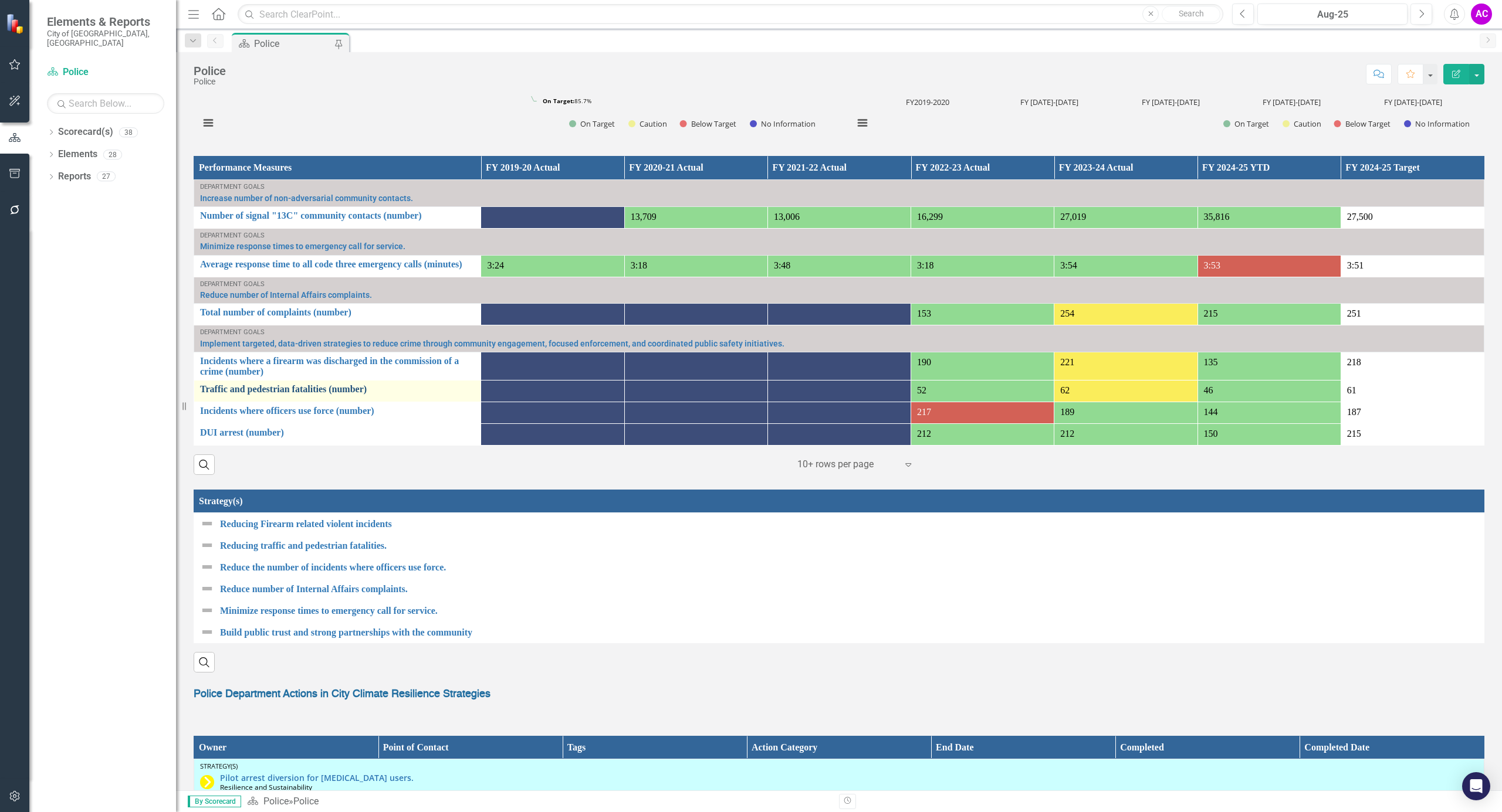
click at [302, 391] on link "Traffic and pedestrian fatalities (number)" at bounding box center [336, 389] width 274 height 10
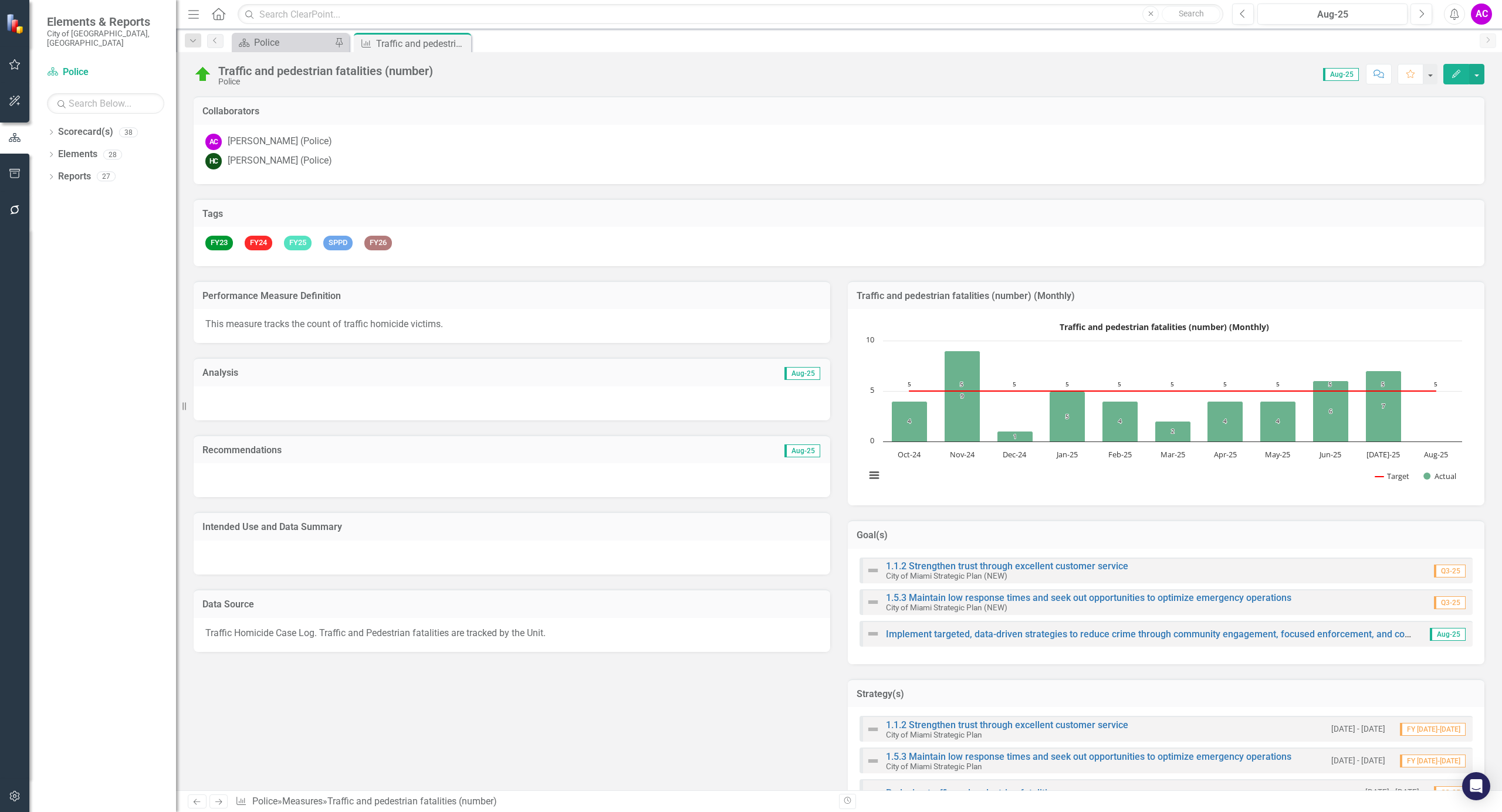
scroll to position [1404, 0]
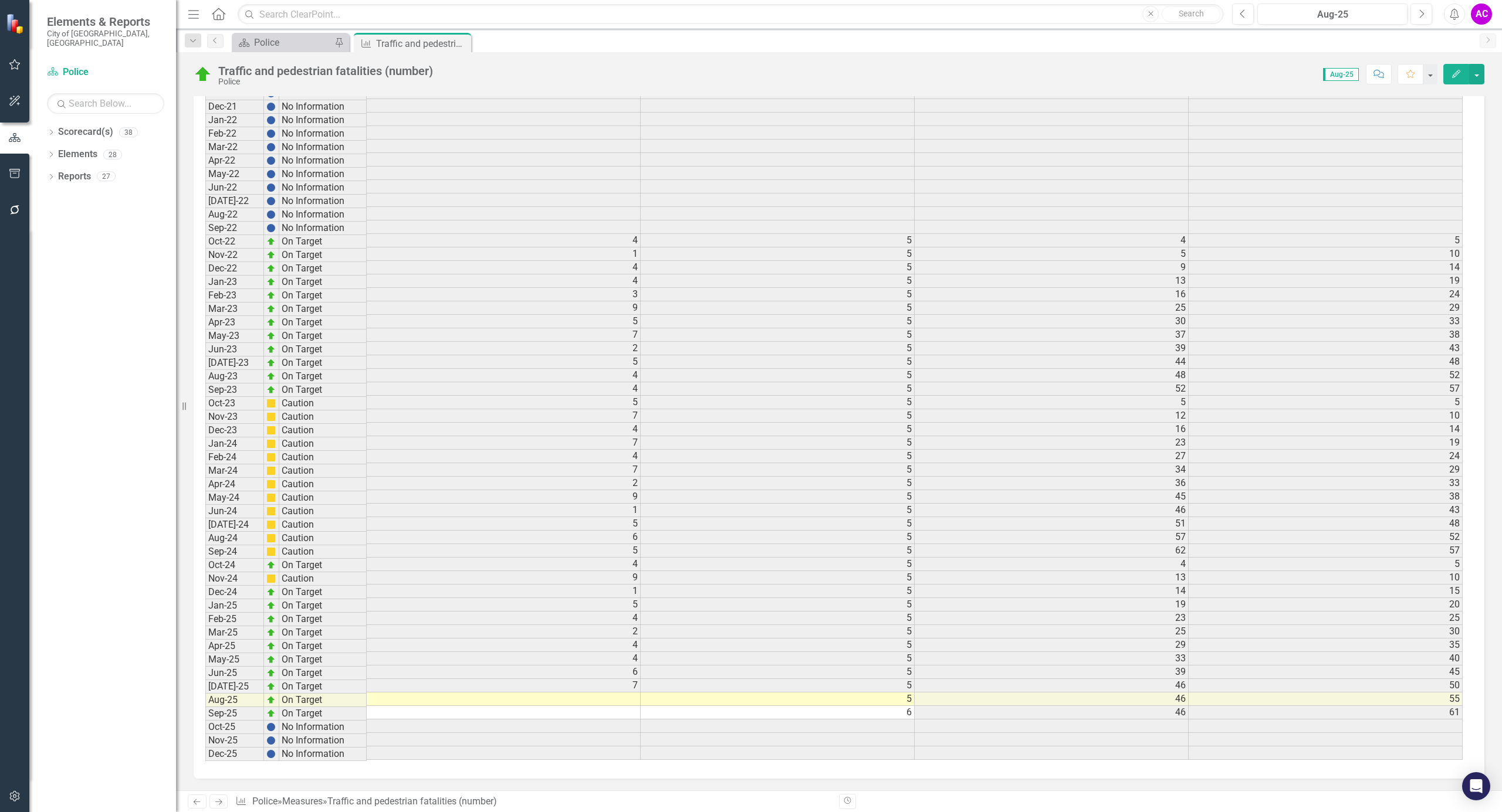
click at [626, 706] on td at bounding box center [504, 699] width 274 height 14
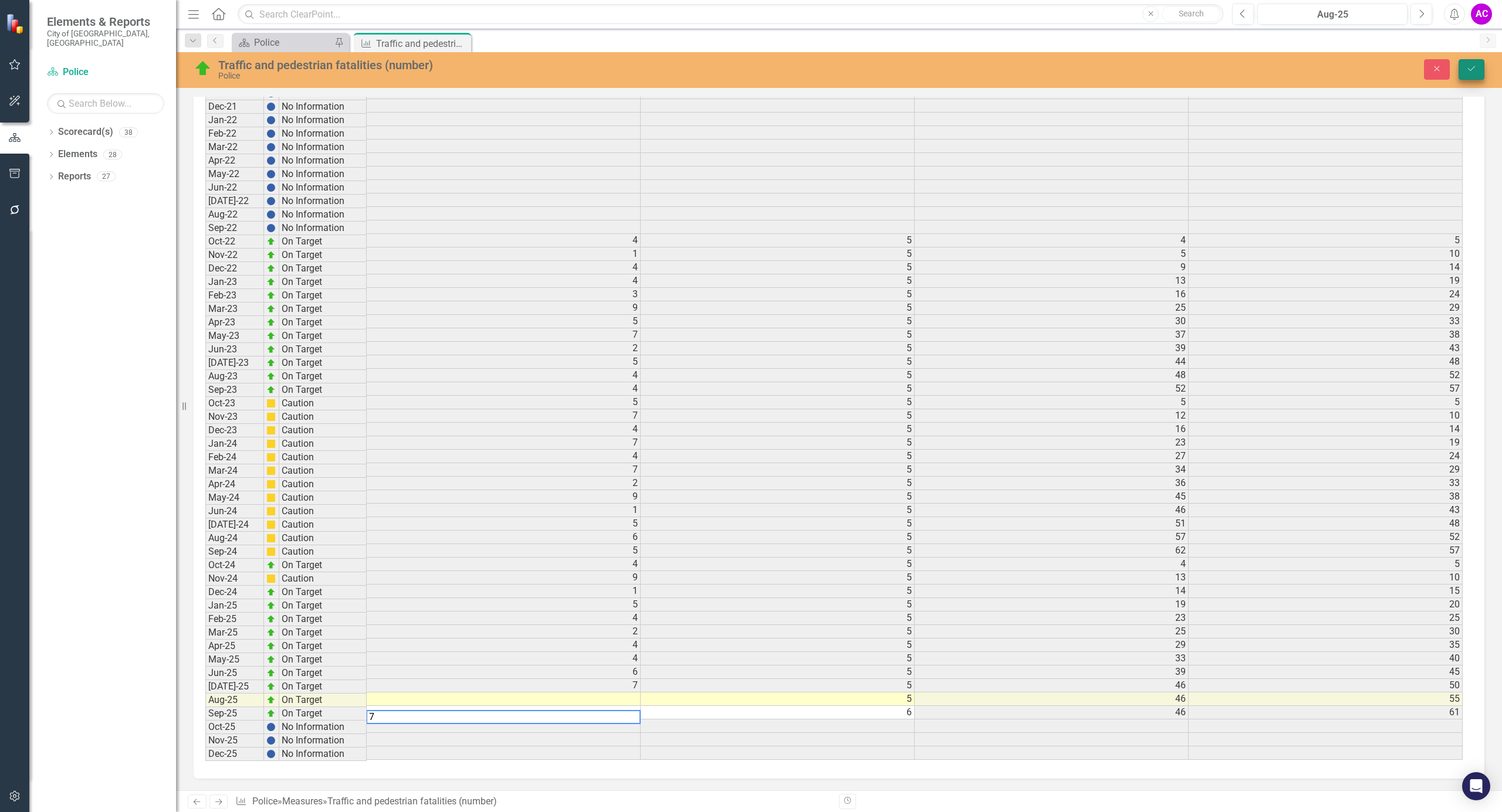
type textarea "7"
click at [1471, 69] on icon "Save" at bounding box center [1471, 69] width 10 height 8
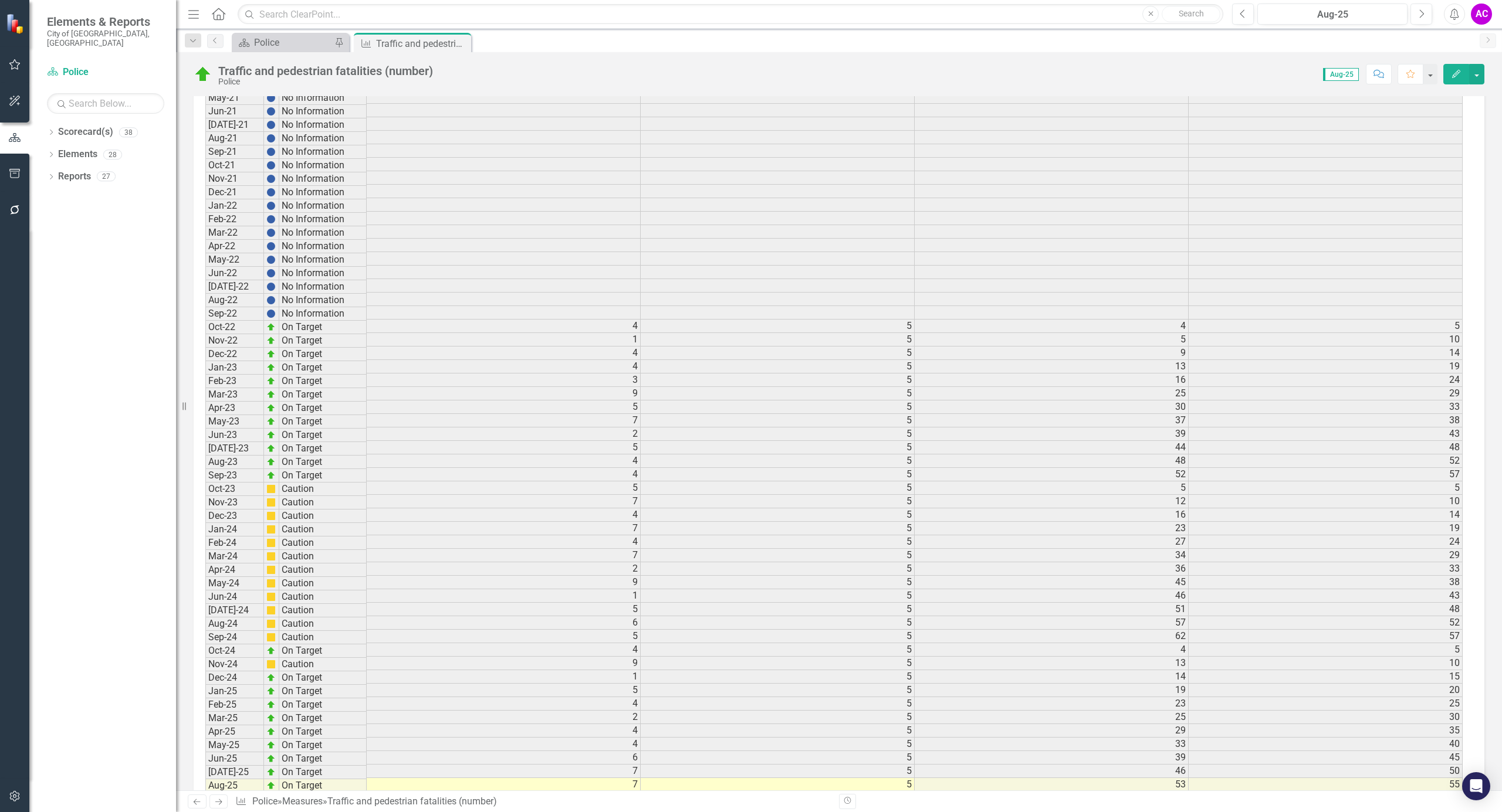
scroll to position [1404, 0]
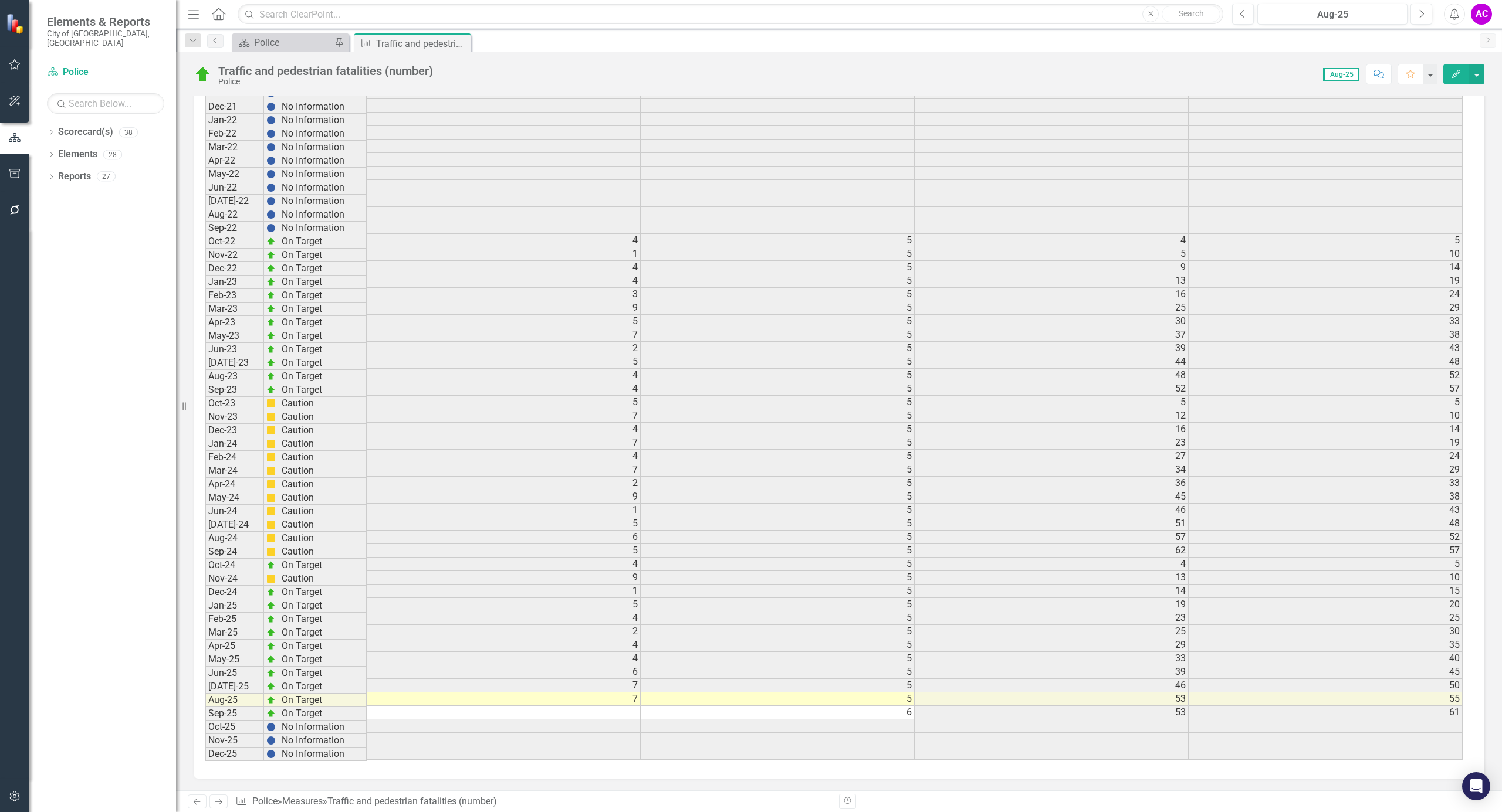
click at [0, 0] on icon "Close" at bounding box center [0, 0] width 0 height 0
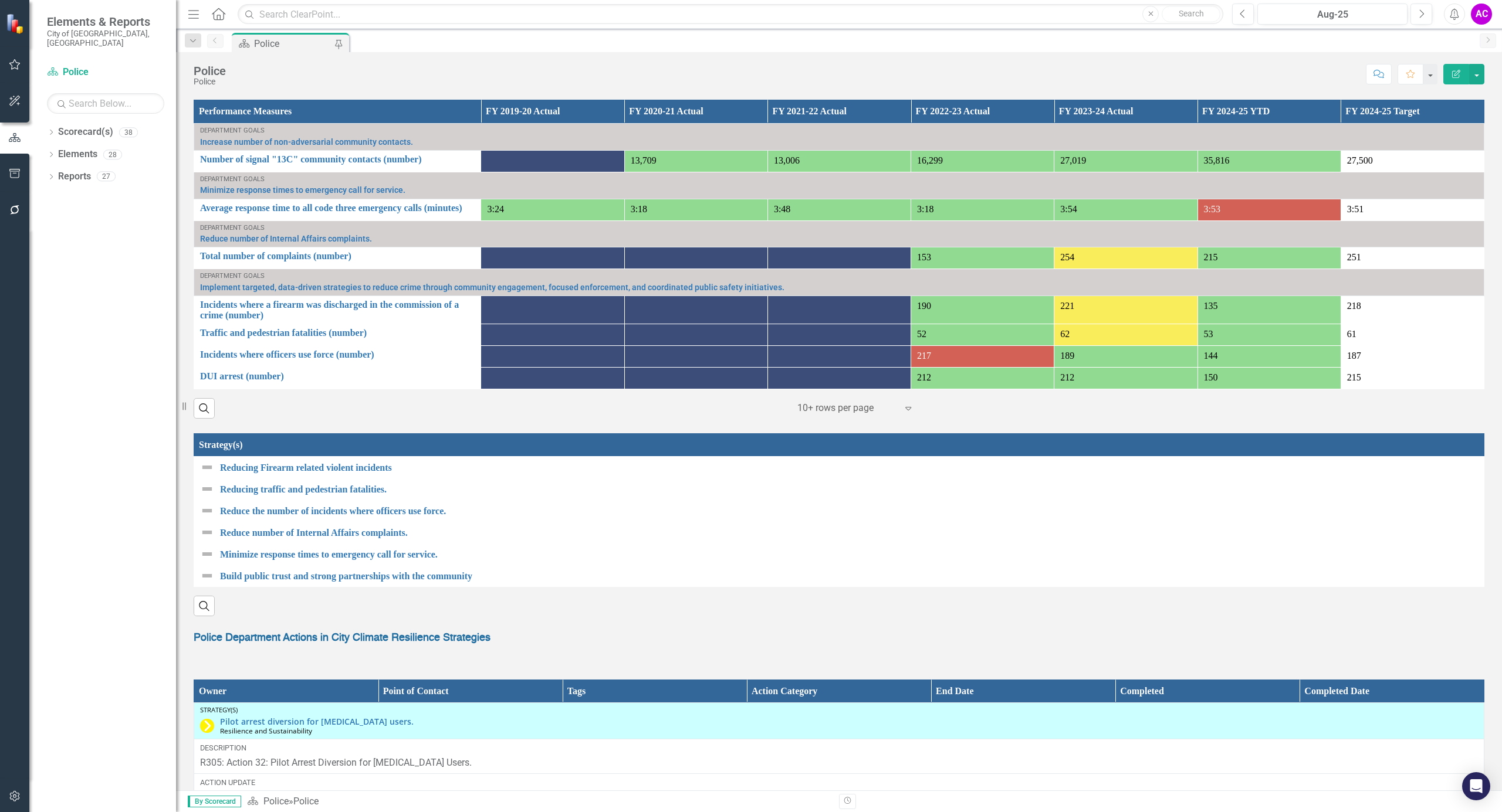
scroll to position [837, 0]
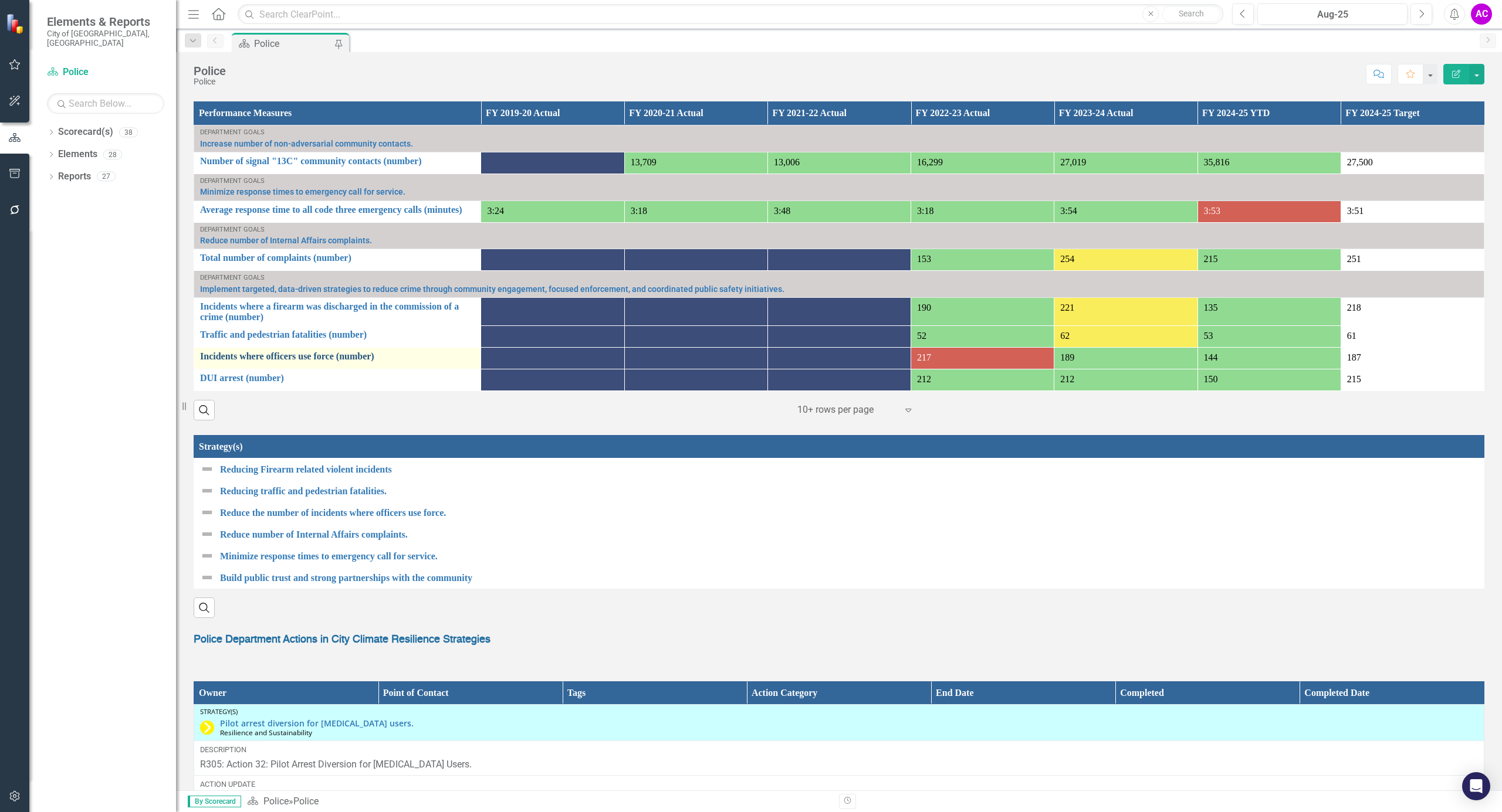
click at [298, 358] on link "Incidents where officers use force (number)" at bounding box center [336, 357] width 274 height 10
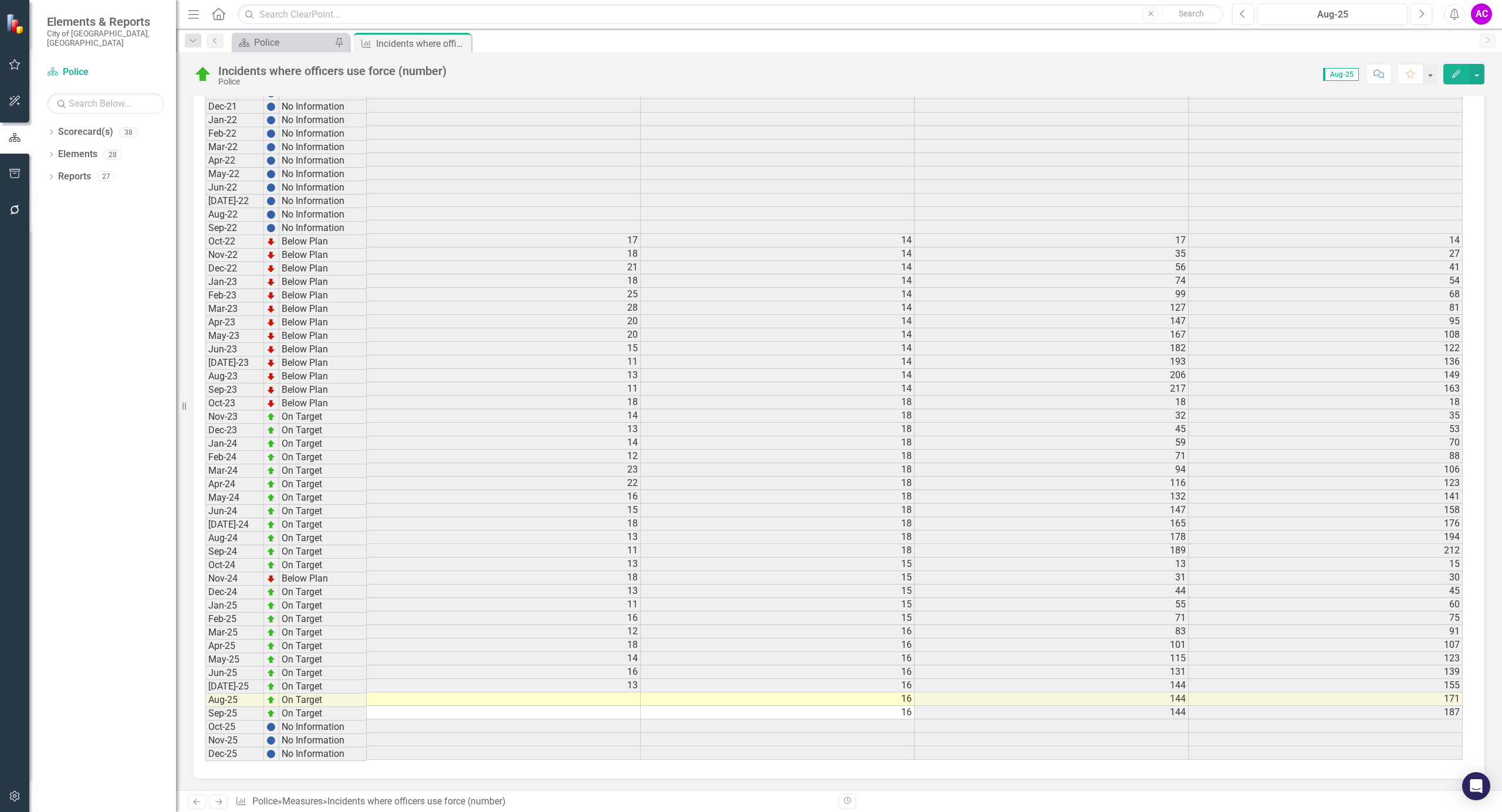
scroll to position [1340, 0]
click at [624, 704] on td at bounding box center [504, 699] width 274 height 14
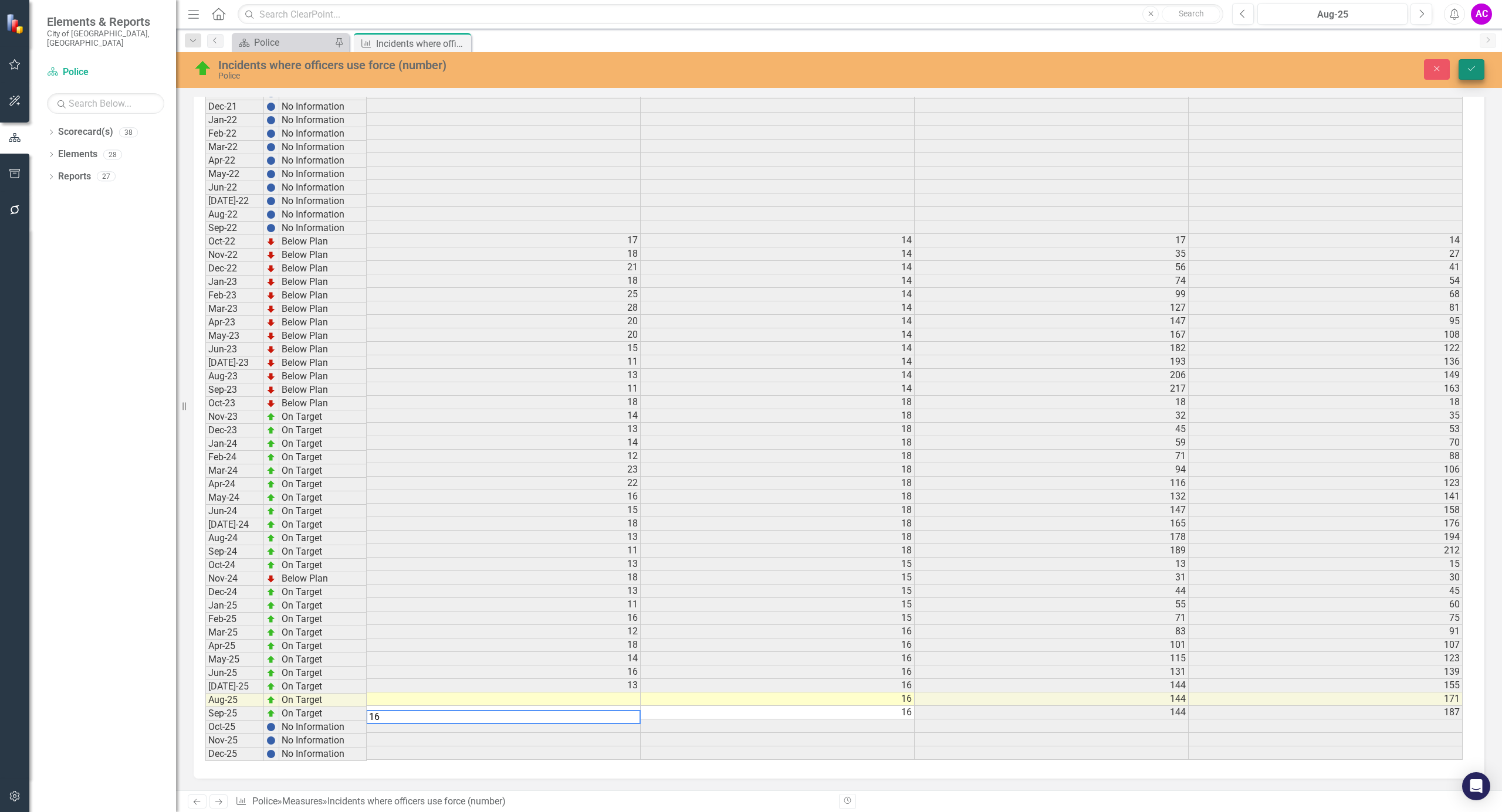
type textarea "16"
click at [1462, 65] on button "Save" at bounding box center [1471, 70] width 25 height 20
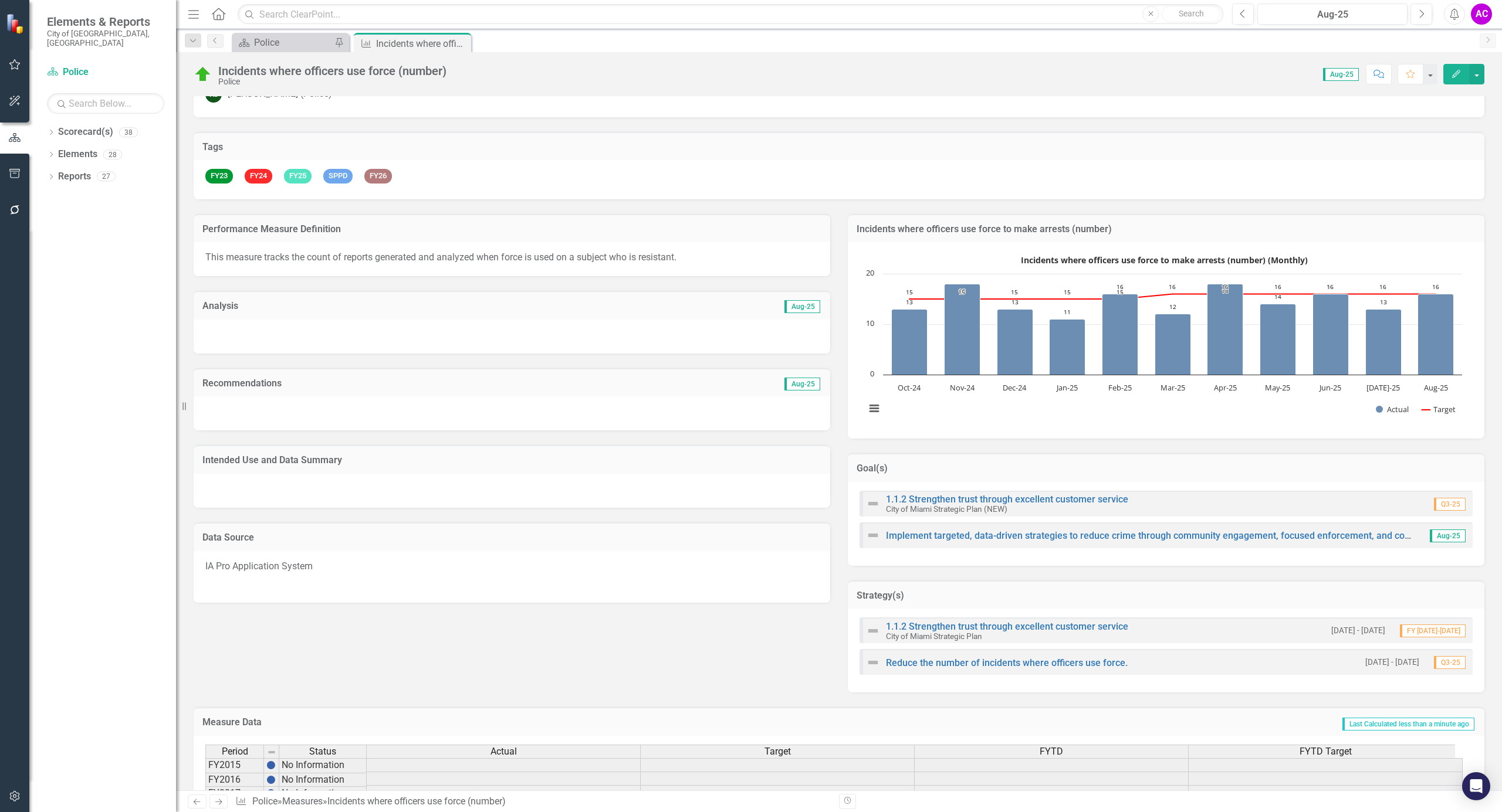
scroll to position [0, 0]
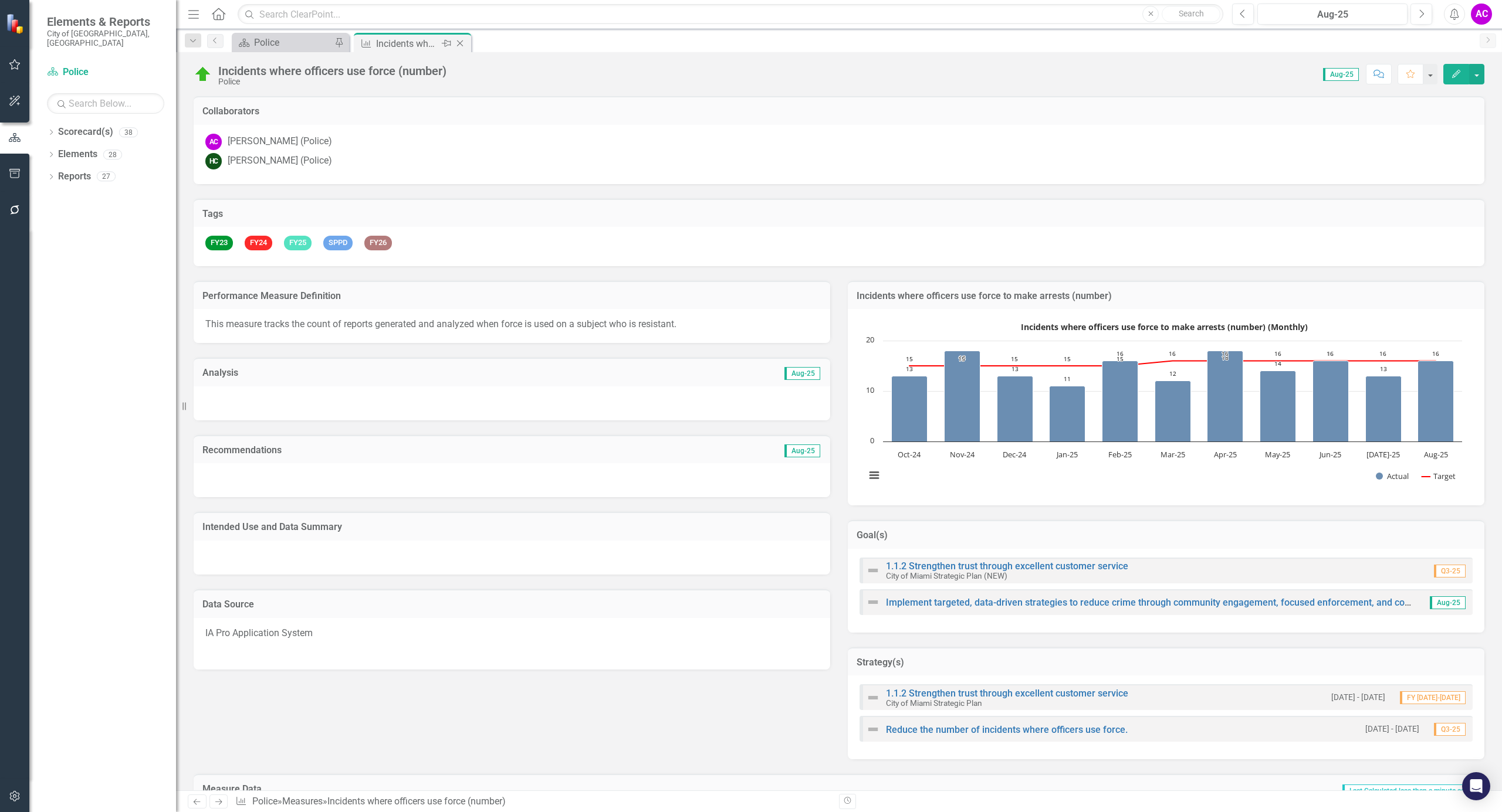
click at [431, 42] on div "Incidents where officers use force (number)" at bounding box center [408, 43] width 63 height 14
click at [460, 42] on icon at bounding box center [460, 44] width 7 height 7
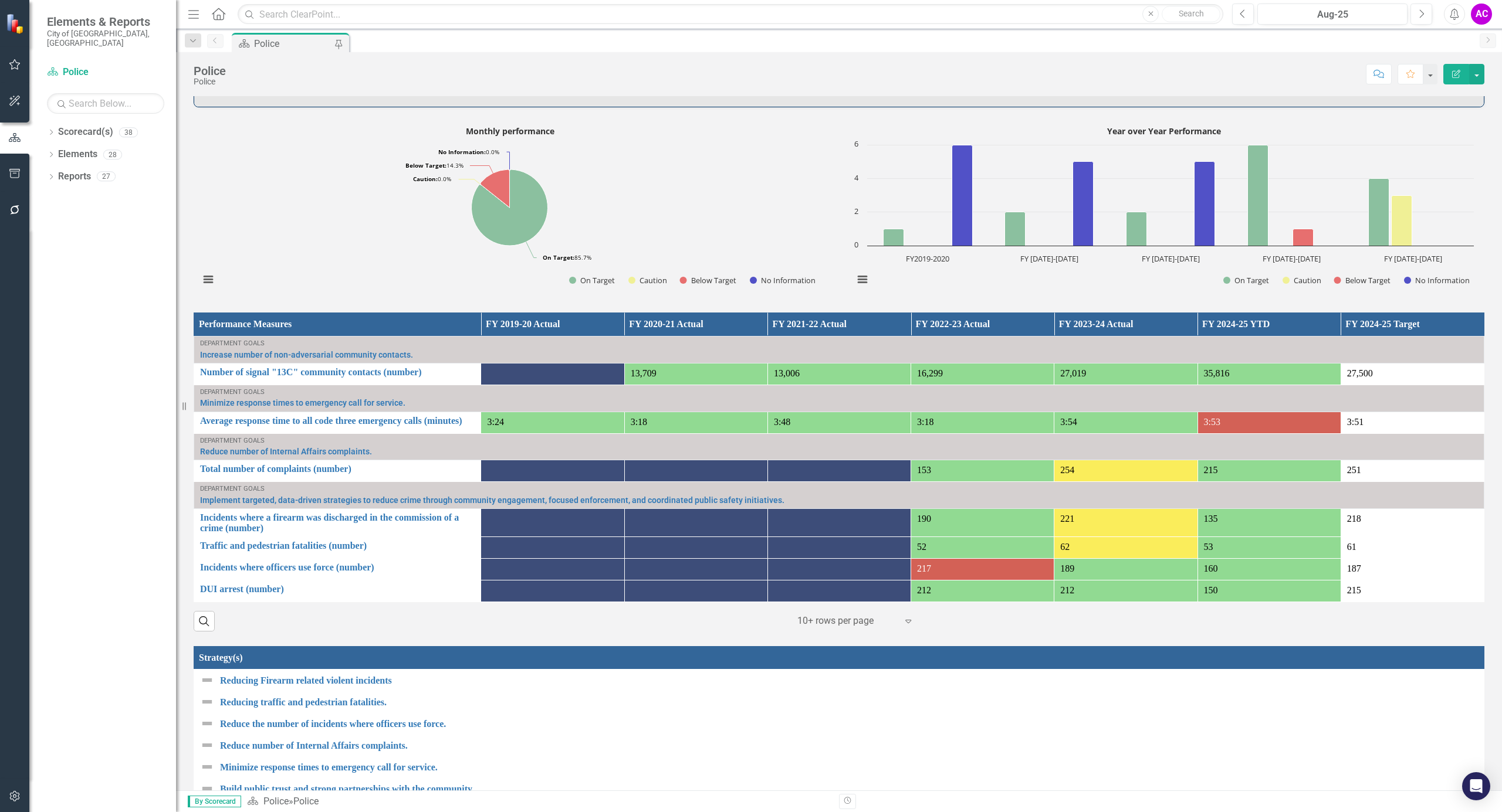
scroll to position [704, 0]
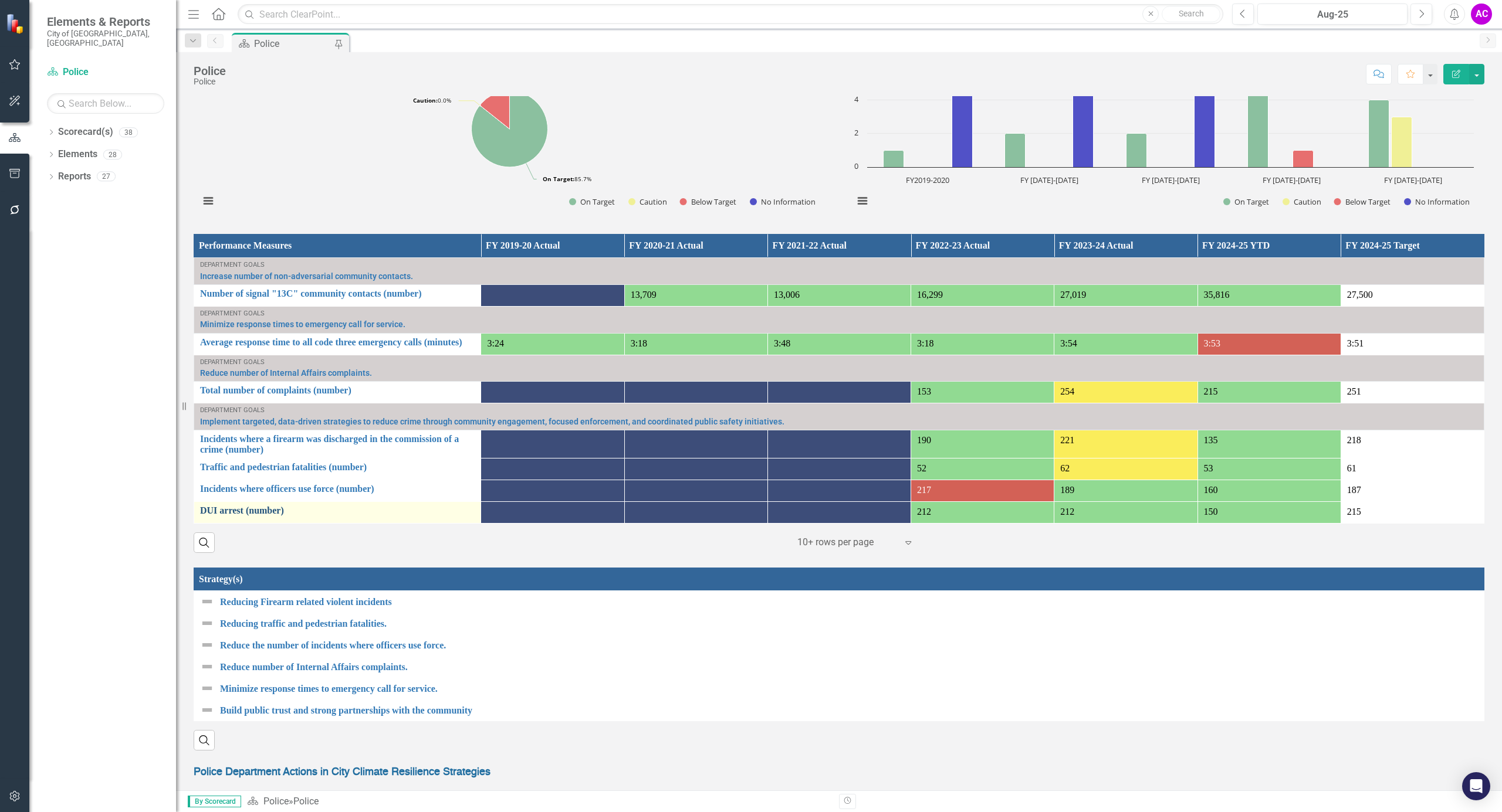
click at [245, 513] on link "DUI arrest (number)" at bounding box center [336, 510] width 274 height 10
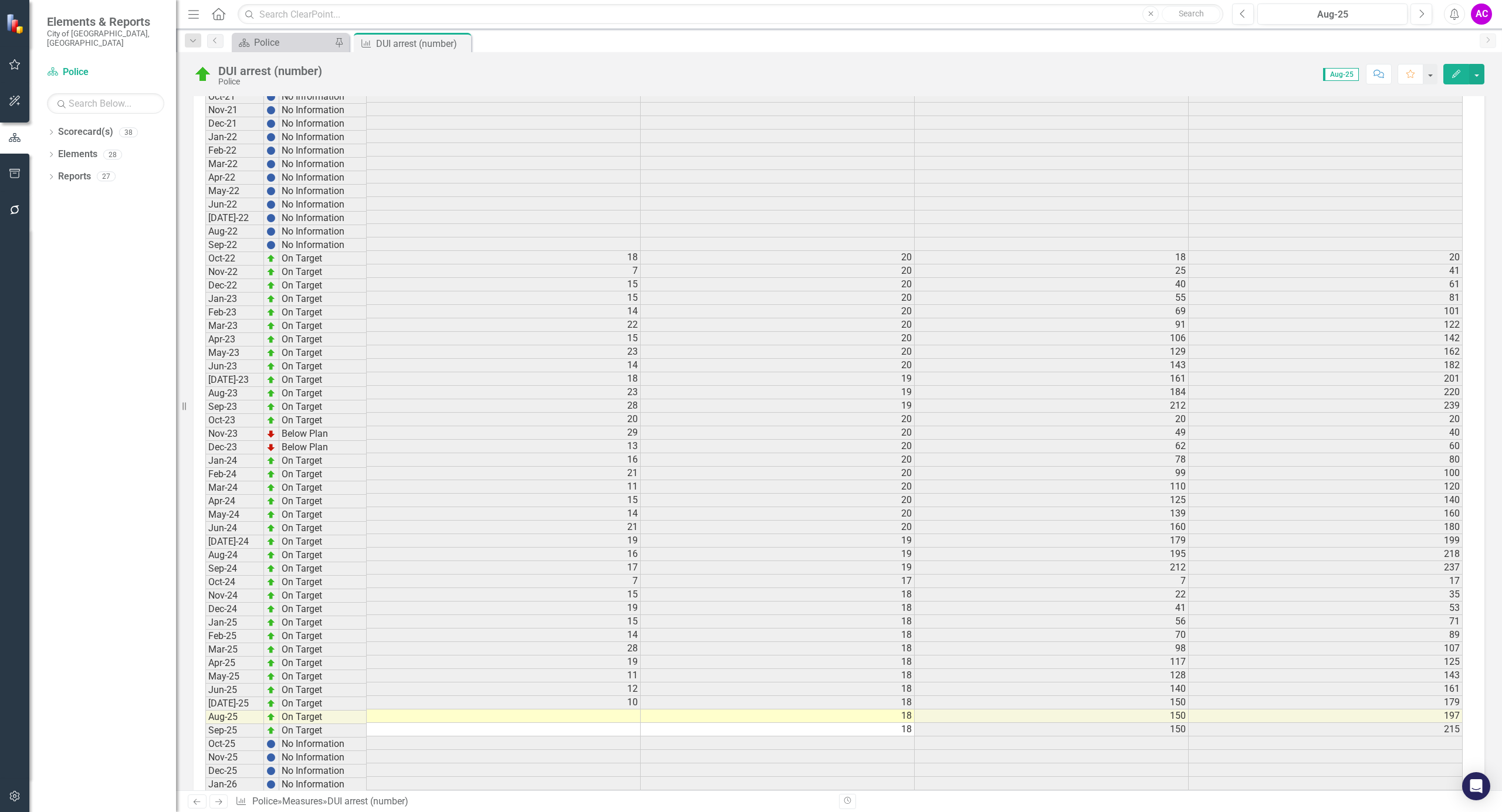
scroll to position [2112, 0]
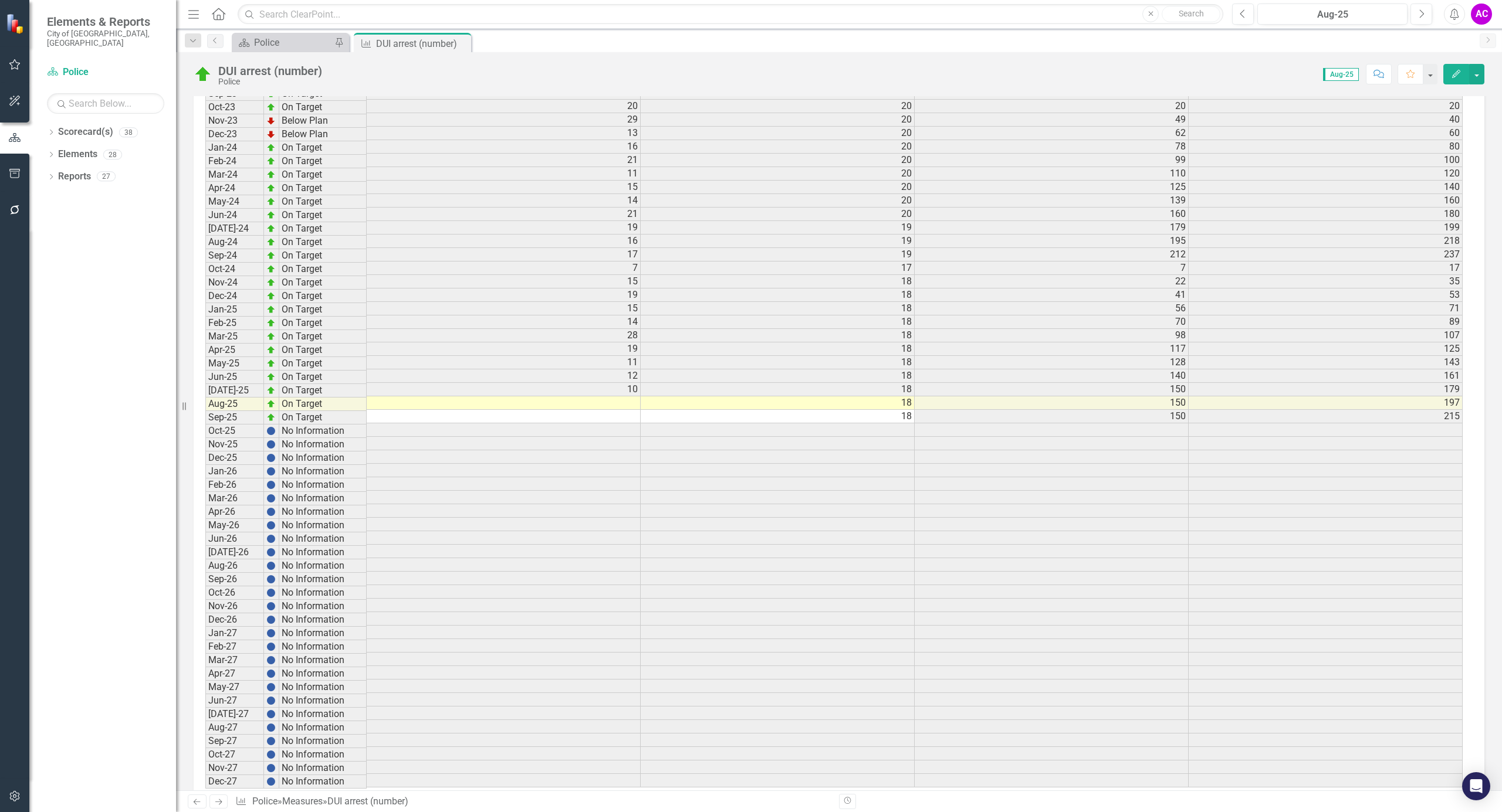
click at [630, 410] on td at bounding box center [504, 403] width 274 height 14
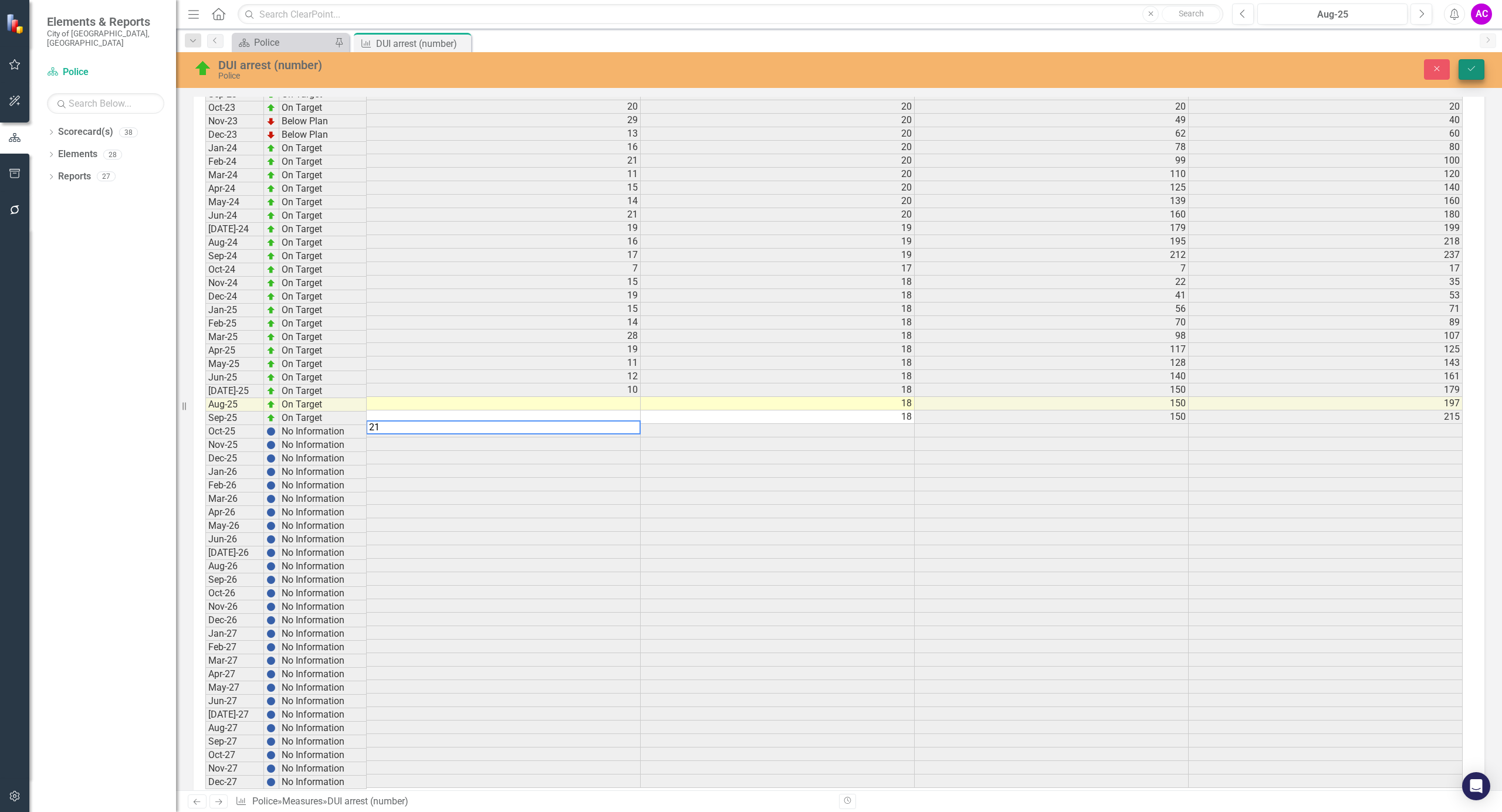
type textarea "21"
drag, startPoint x: 1460, startPoint y: 65, endPoint x: 688, endPoint y: 313, distance: 810.9
click at [1460, 65] on button "Save" at bounding box center [1471, 70] width 25 height 20
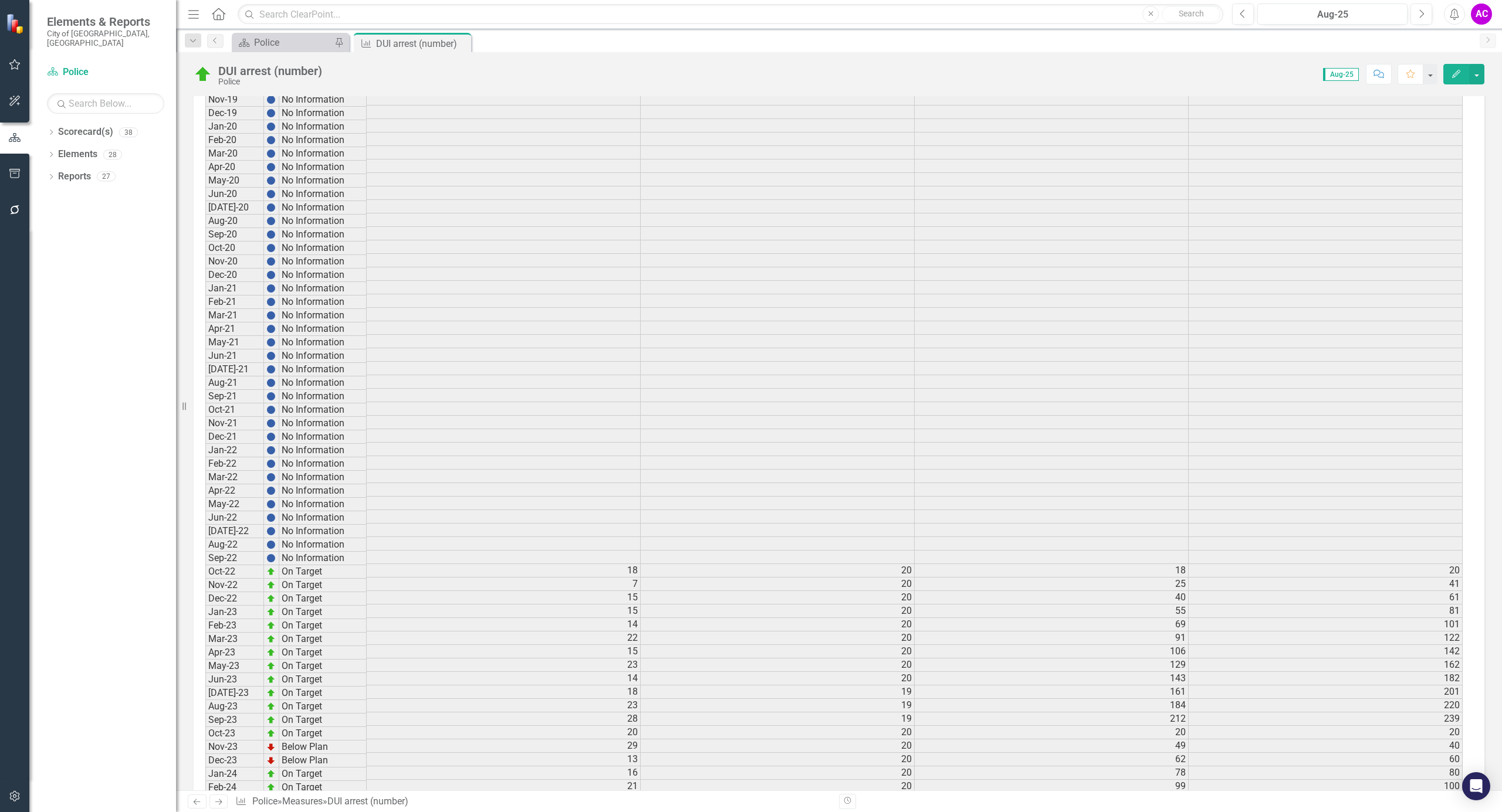
scroll to position [28, 0]
click at [462, 45] on icon "Close" at bounding box center [460, 43] width 12 height 9
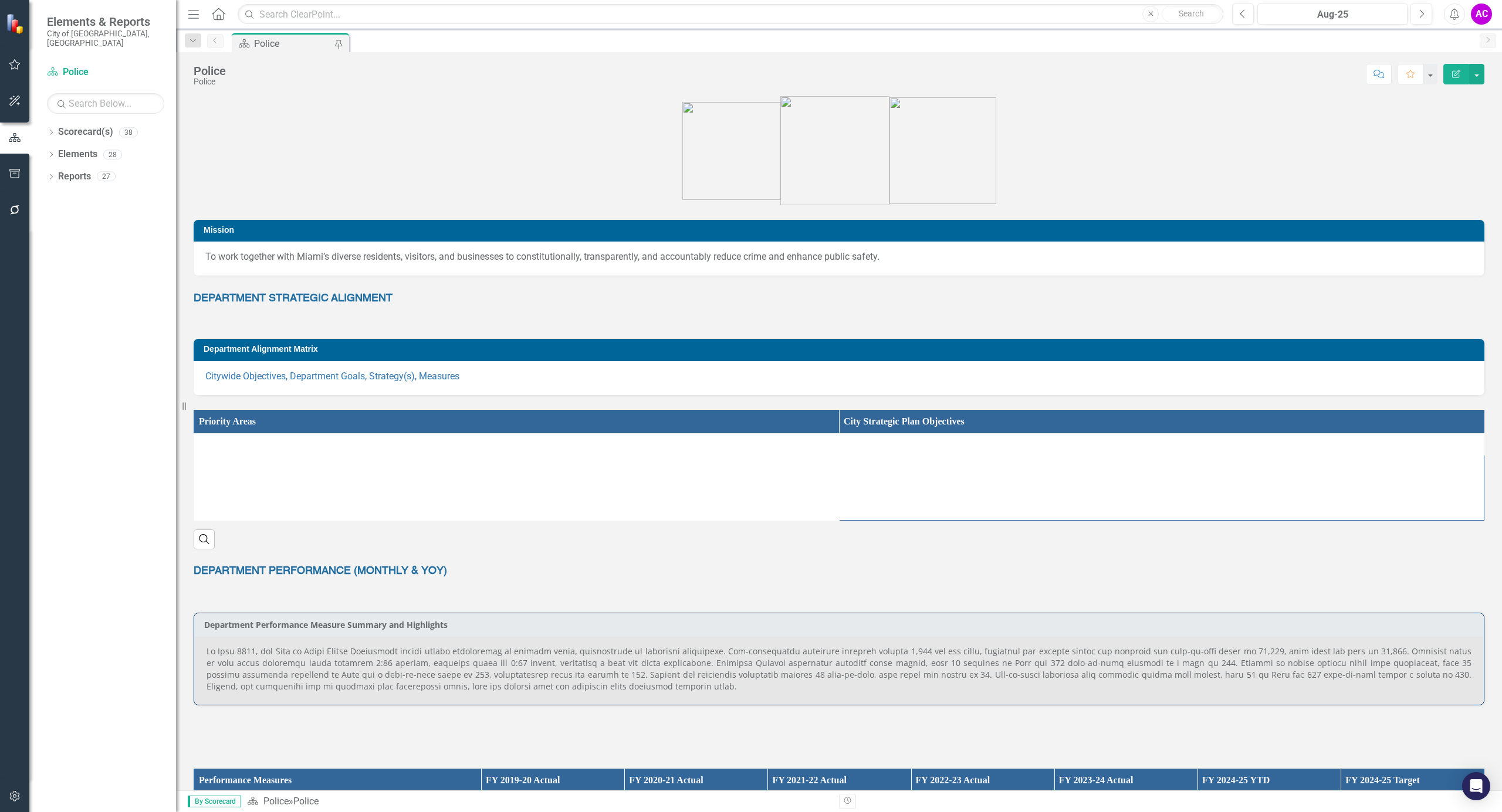
click at [277, 42] on div "Police" at bounding box center [292, 43] width 77 height 14
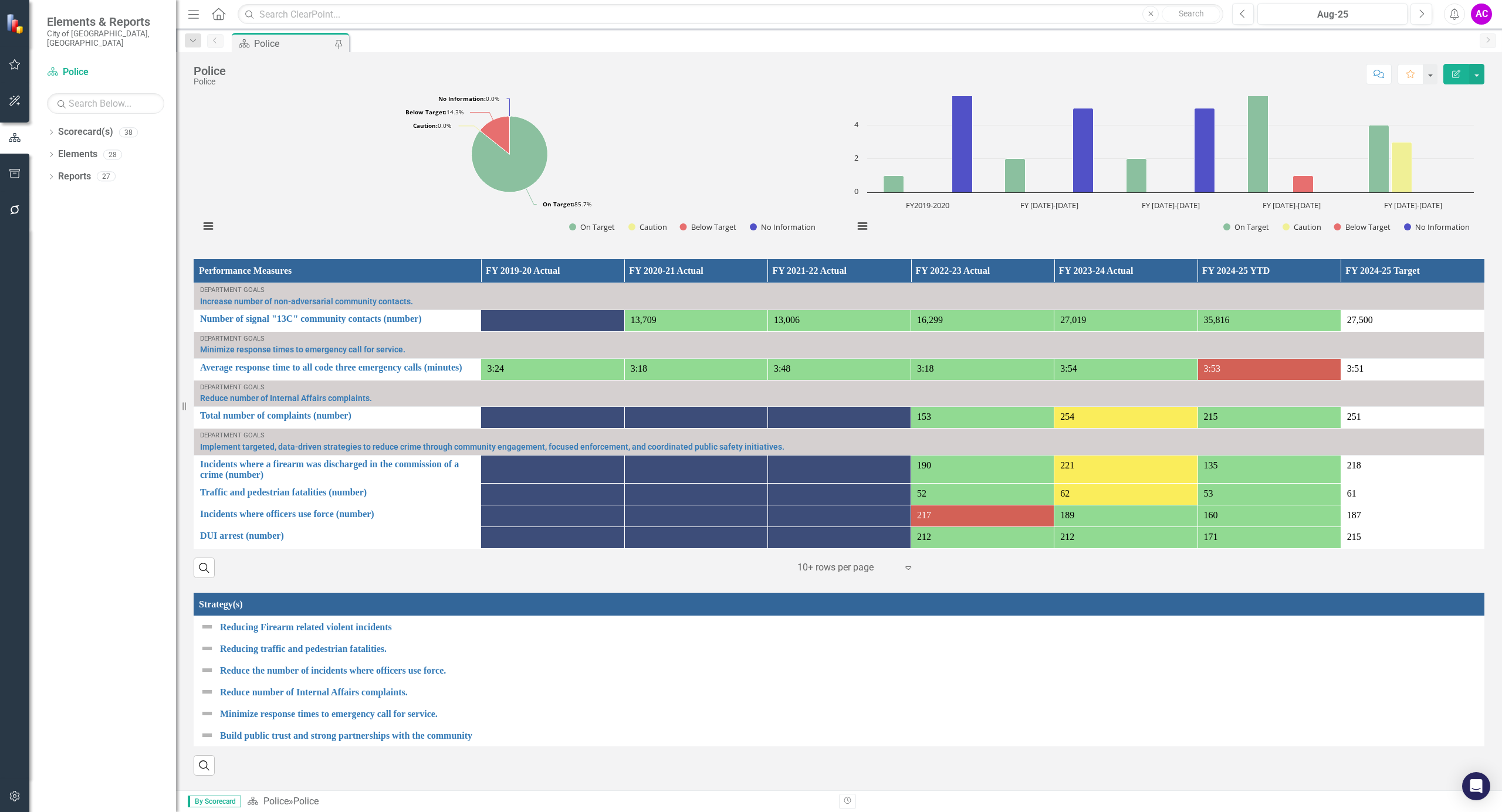
scroll to position [446, 0]
